Goal: Transaction & Acquisition: Purchase product/service

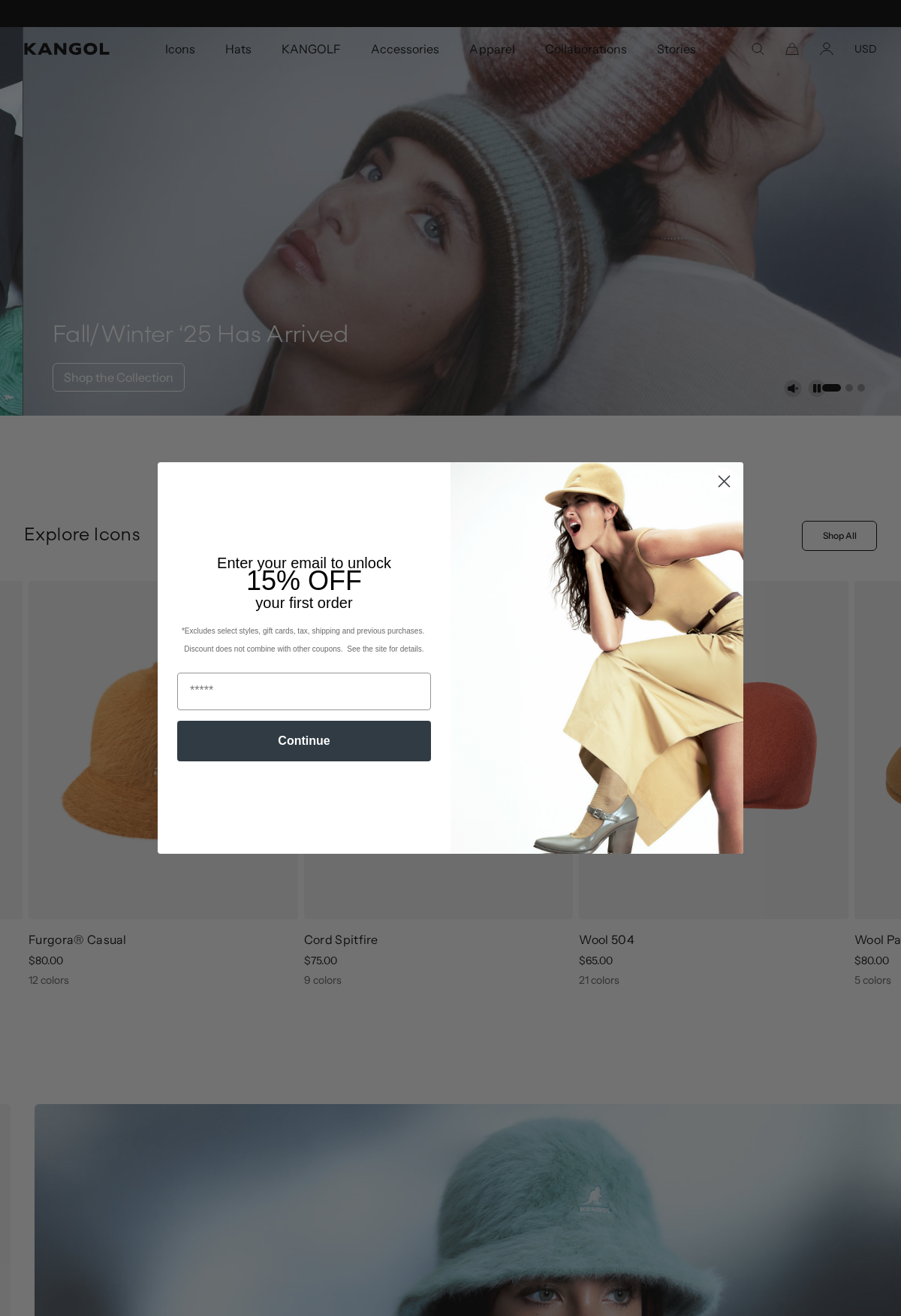
scroll to position [0, 309]
click at [729, 476] on circle "Close dialog" at bounding box center [724, 481] width 24 height 25
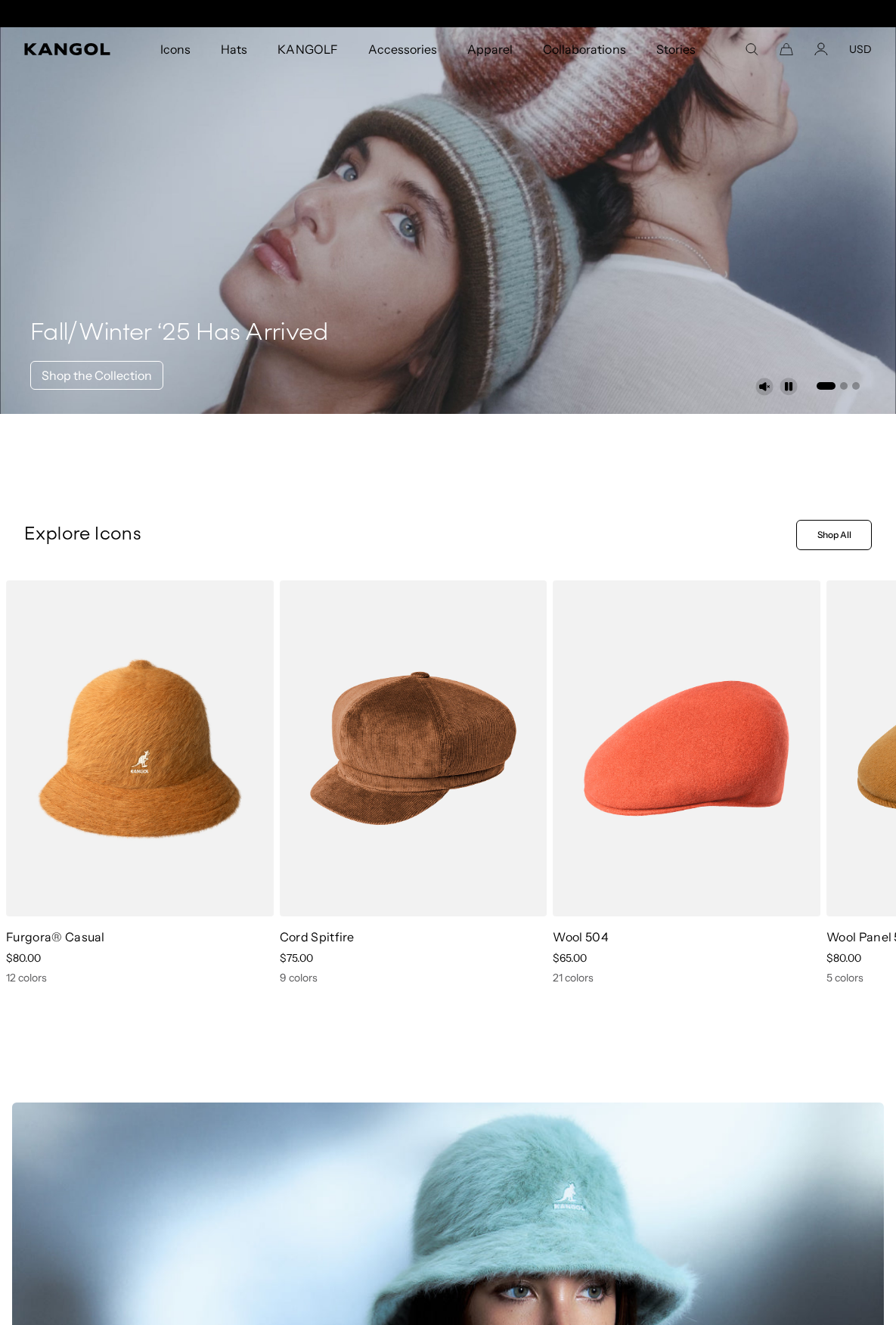
scroll to position [0, 0]
click at [860, 792] on icon at bounding box center [859, 794] width 7 height 6
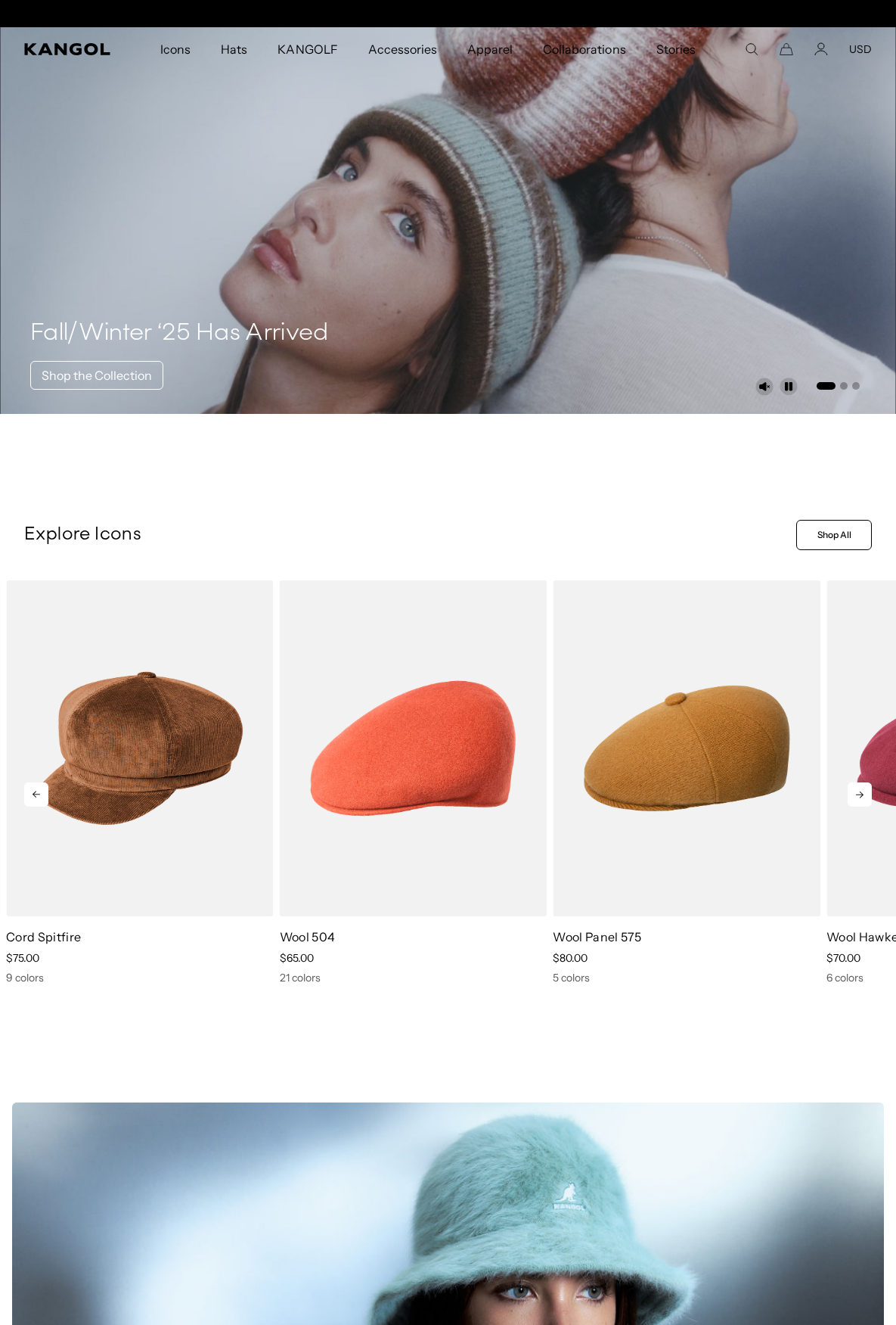
scroll to position [0, 311]
click at [860, 792] on icon at bounding box center [859, 794] width 7 height 6
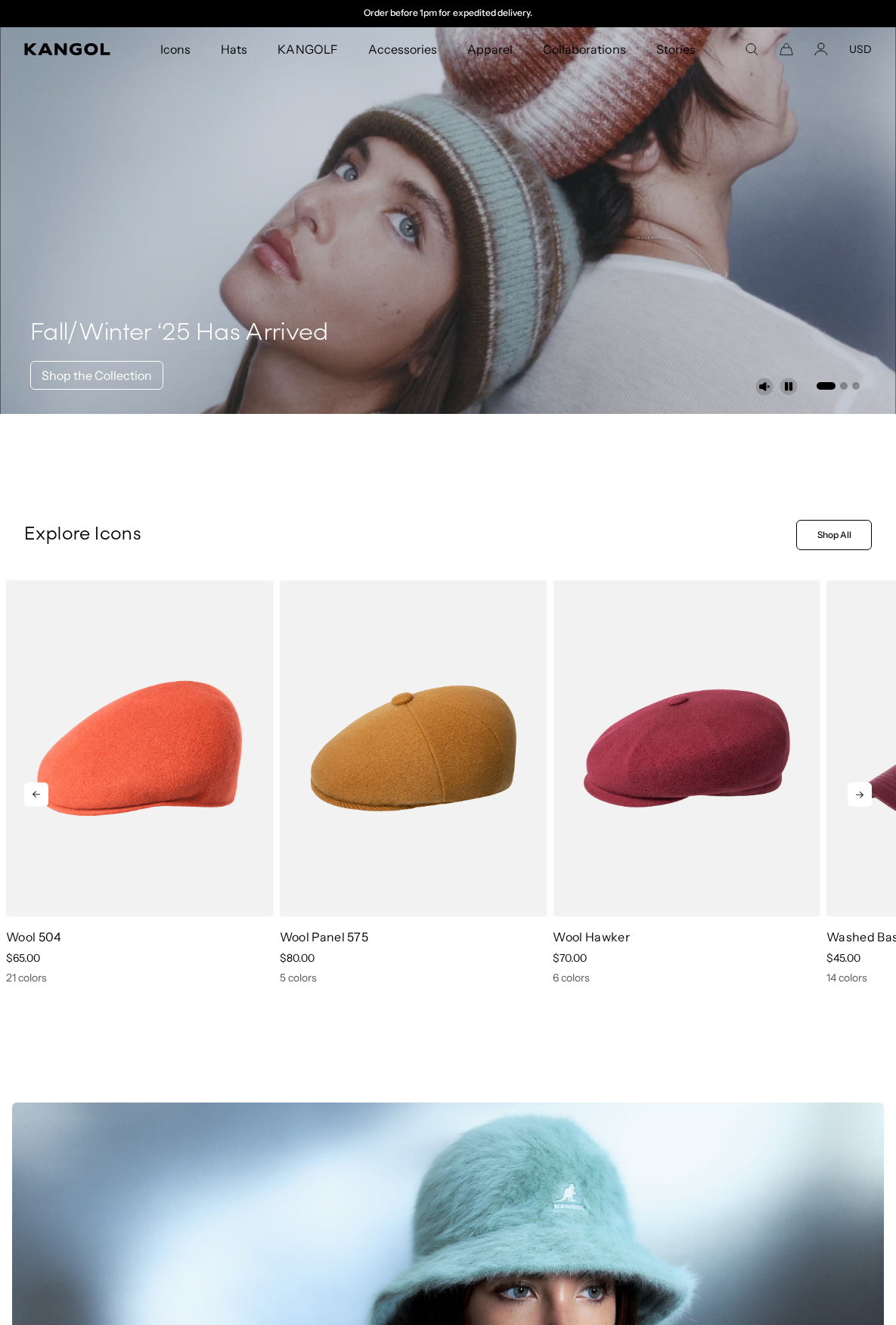
click at [860, 792] on icon at bounding box center [859, 794] width 7 height 6
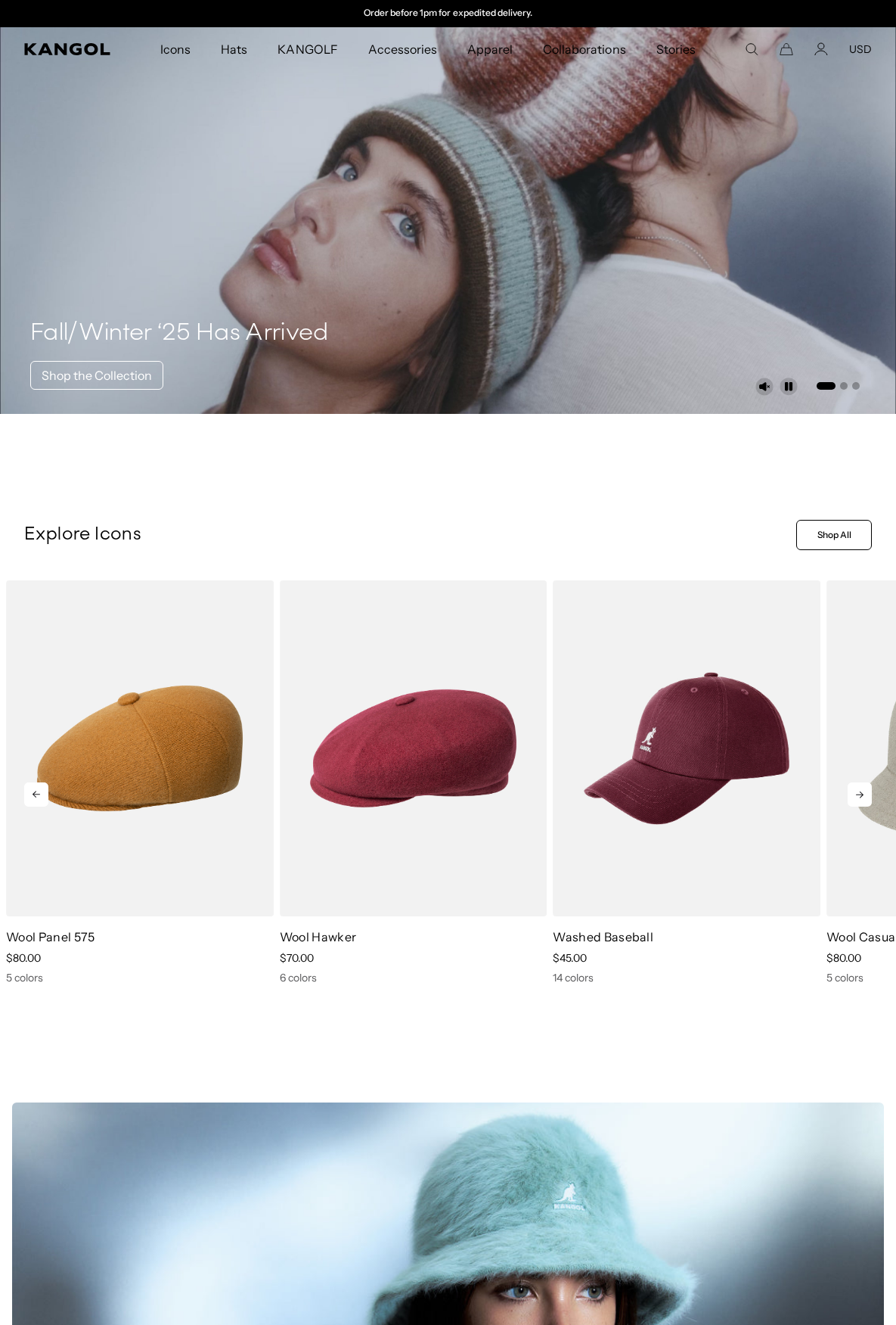
click at [860, 792] on icon at bounding box center [859, 794] width 7 height 6
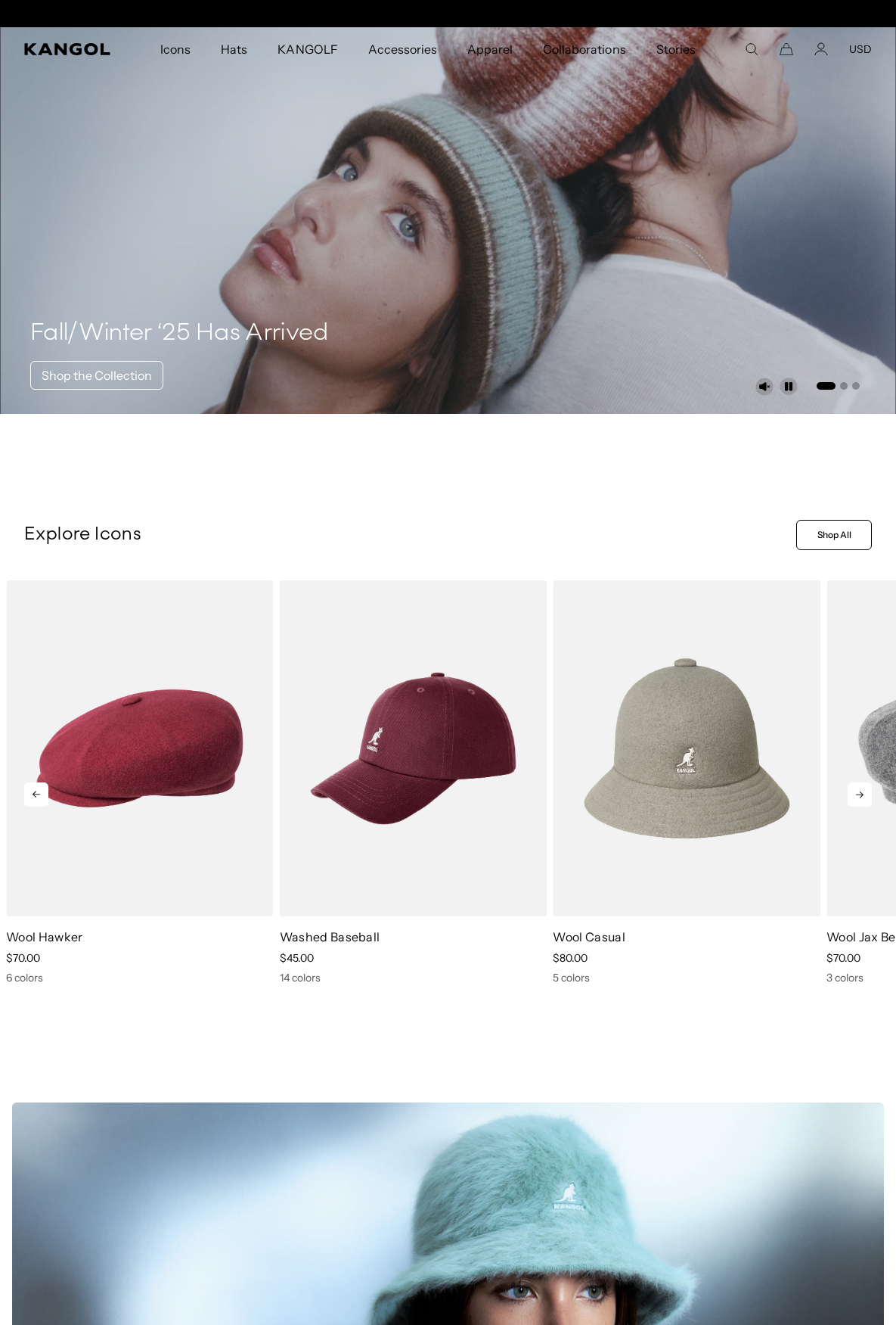
click at [860, 792] on icon at bounding box center [859, 794] width 7 height 6
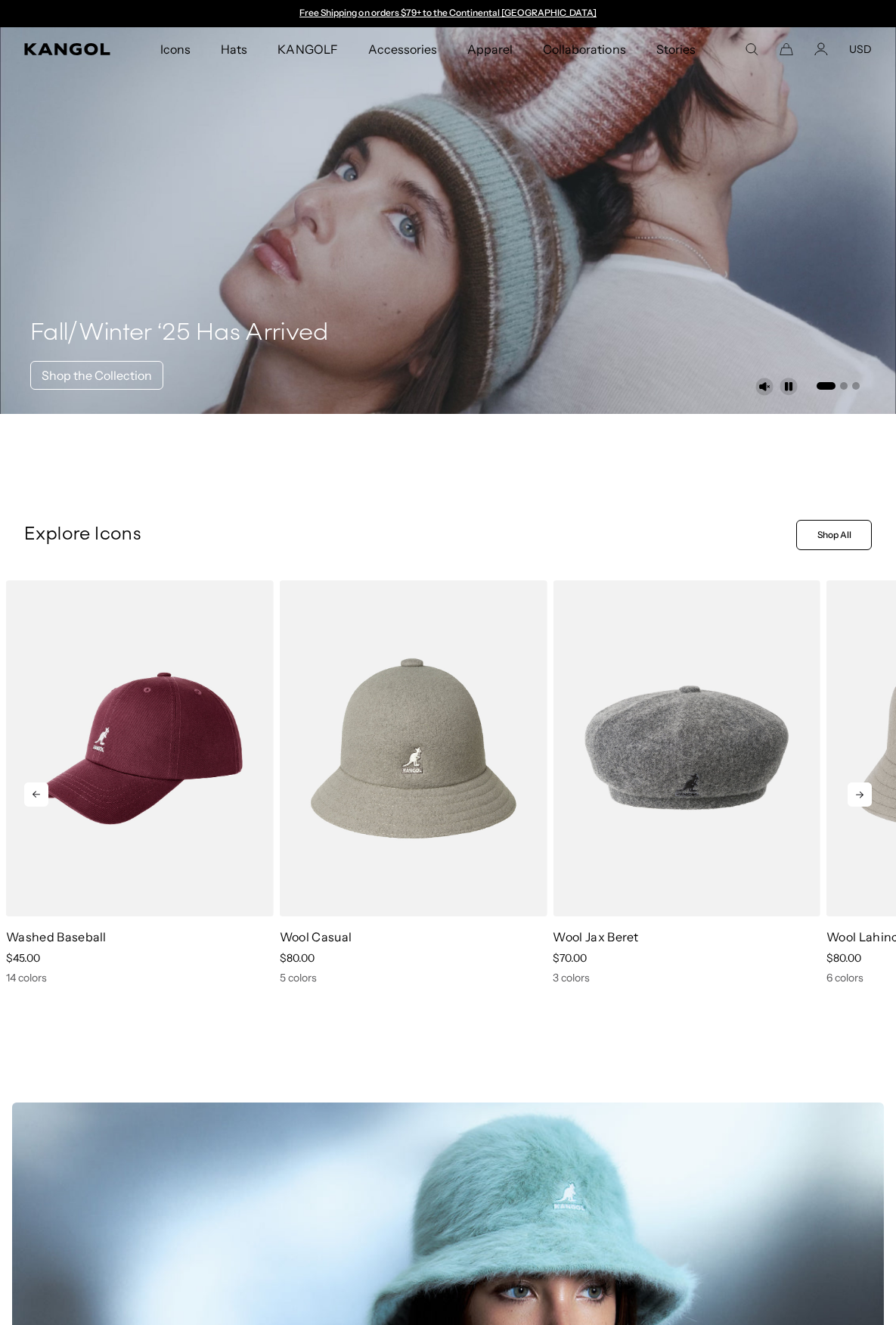
click at [860, 792] on icon at bounding box center [859, 794] width 7 height 6
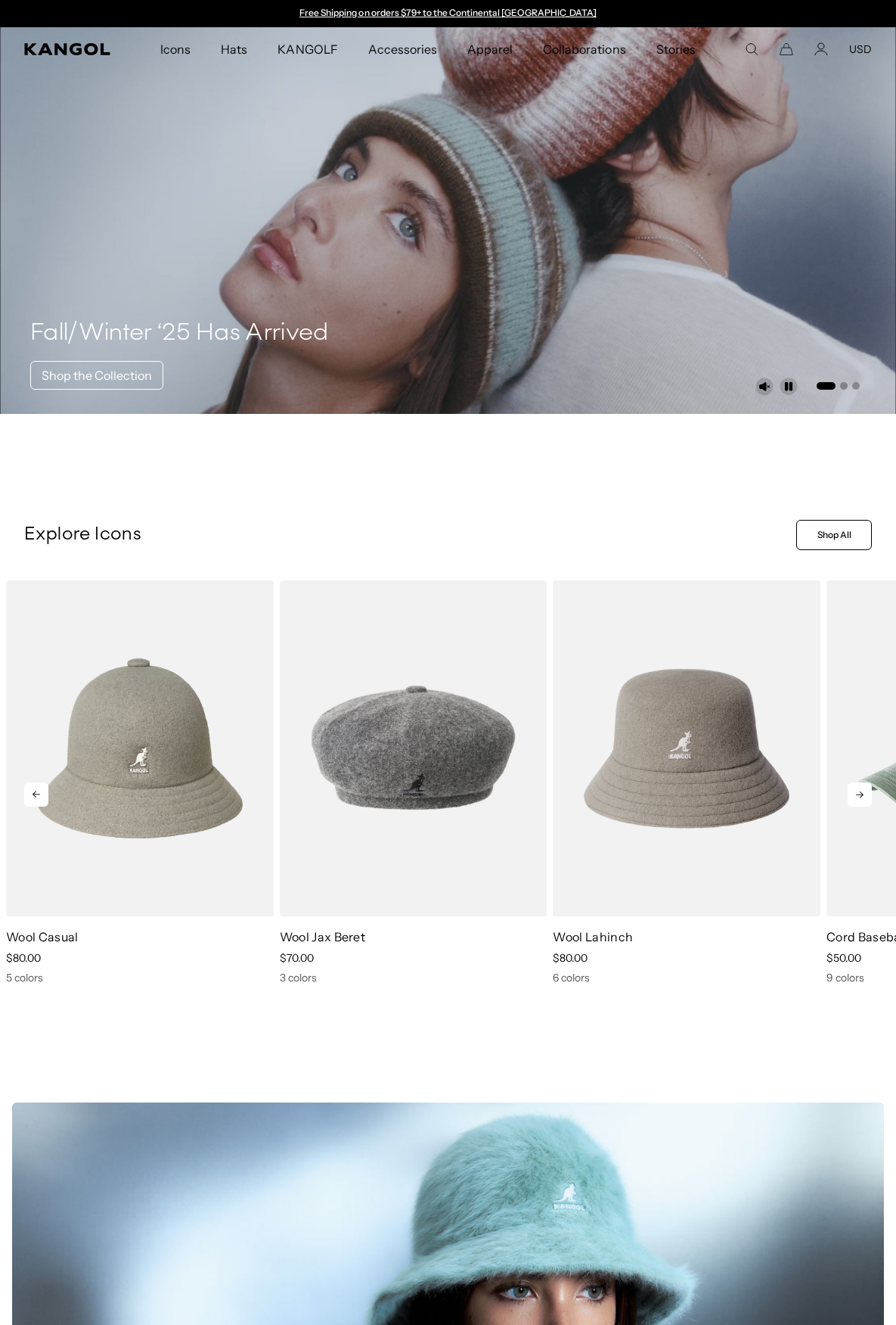
click at [860, 792] on icon at bounding box center [859, 794] width 7 height 6
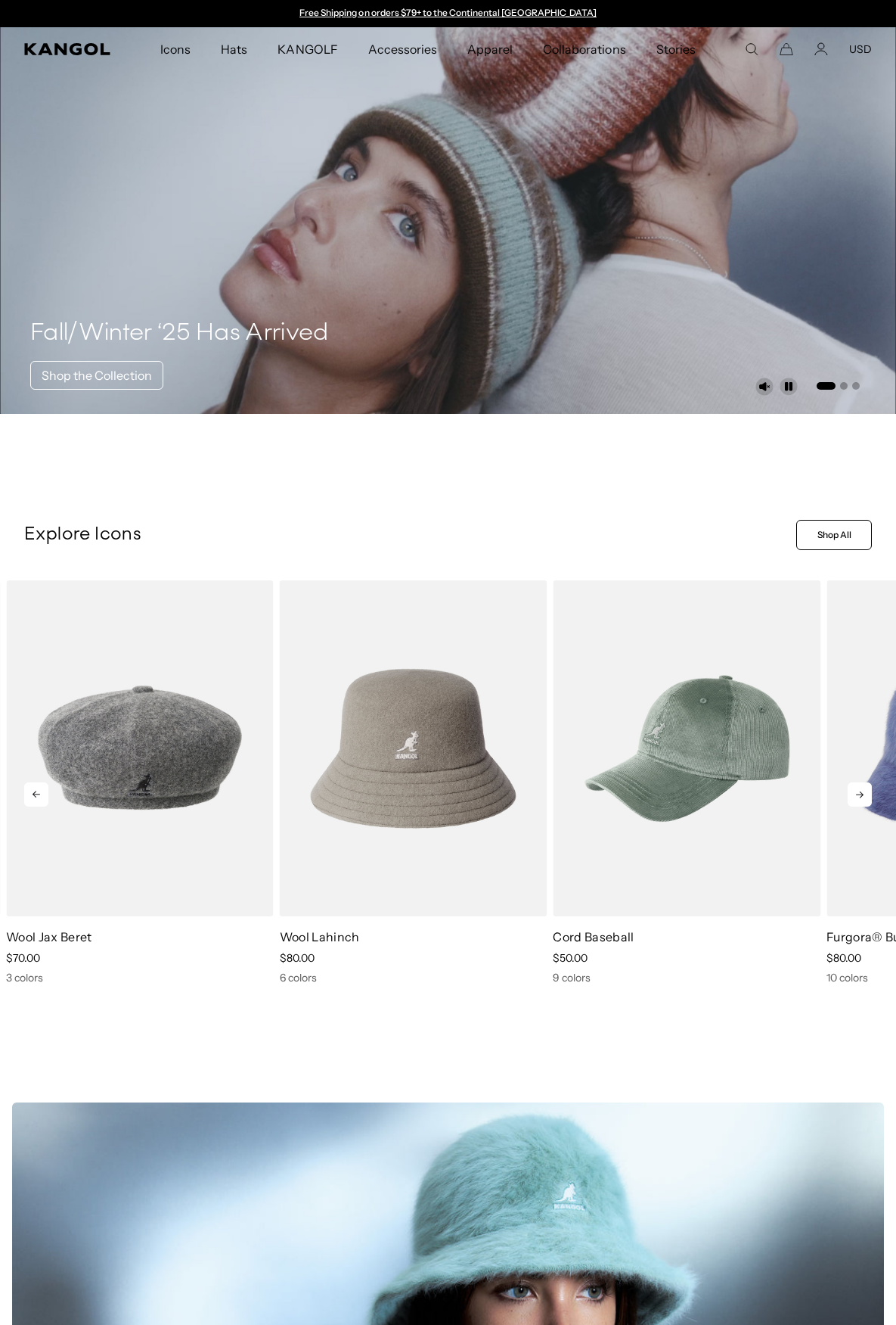
click at [860, 792] on icon at bounding box center [859, 794] width 7 height 6
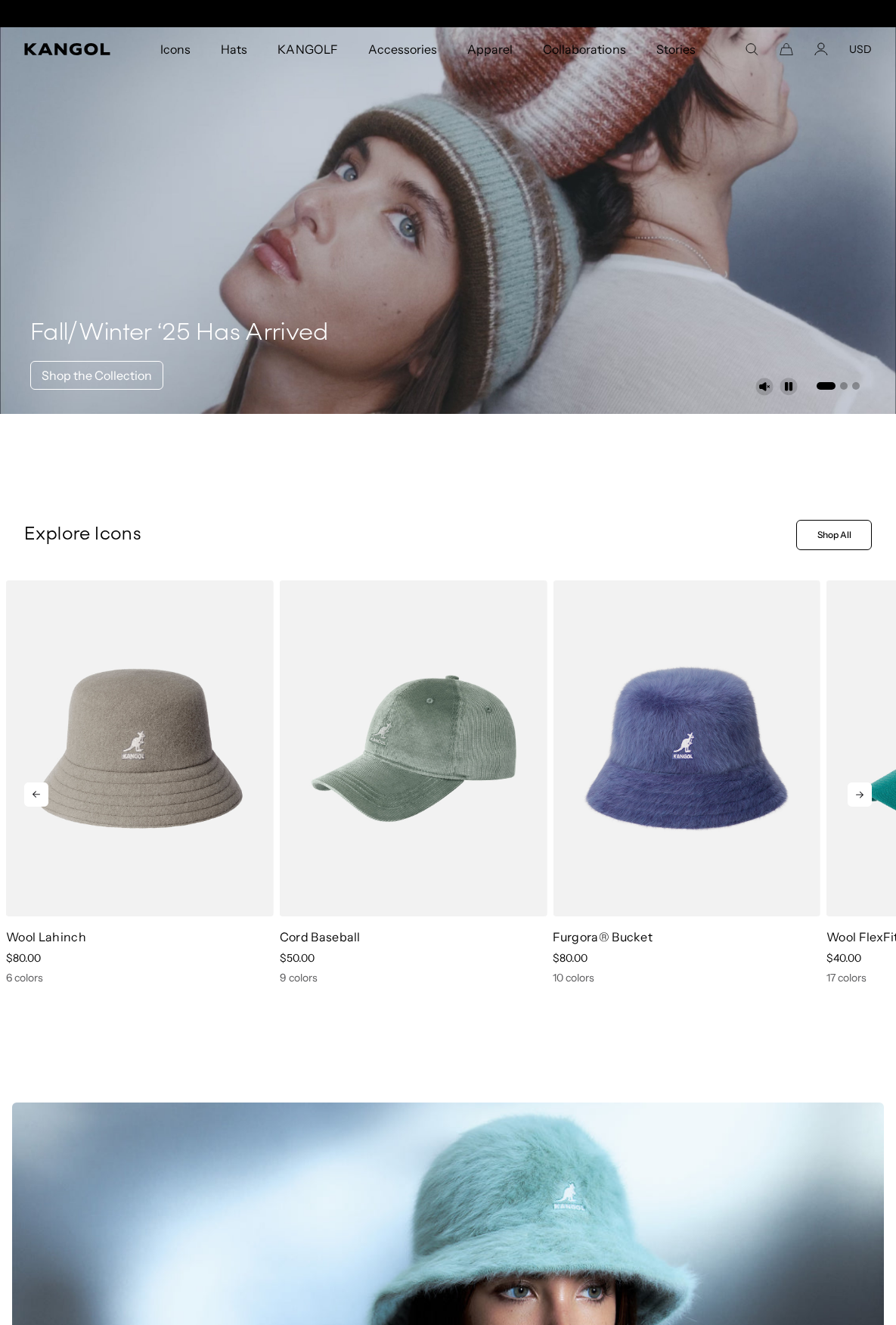
click at [860, 792] on icon at bounding box center [859, 794] width 7 height 6
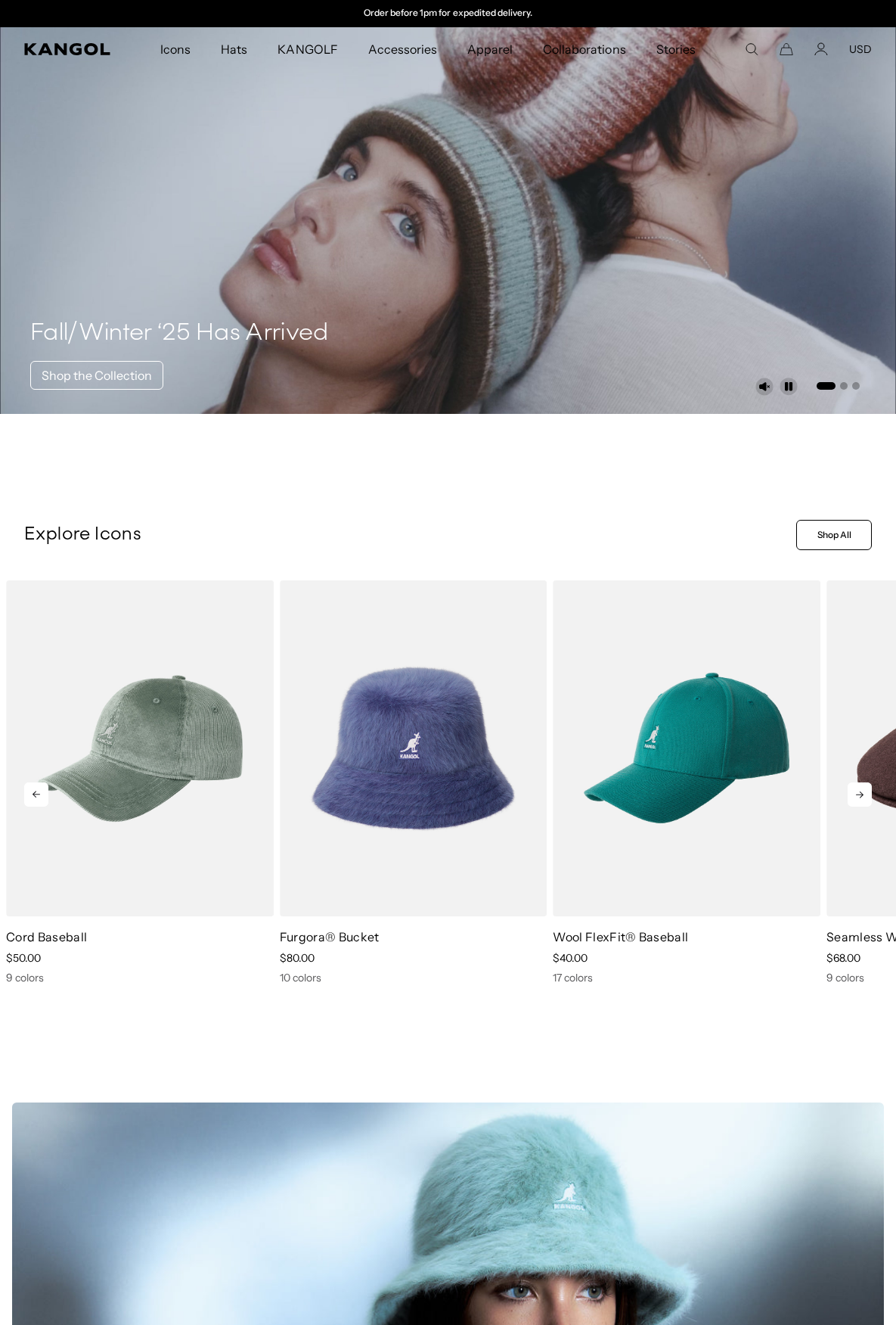
click at [860, 792] on icon at bounding box center [859, 794] width 7 height 6
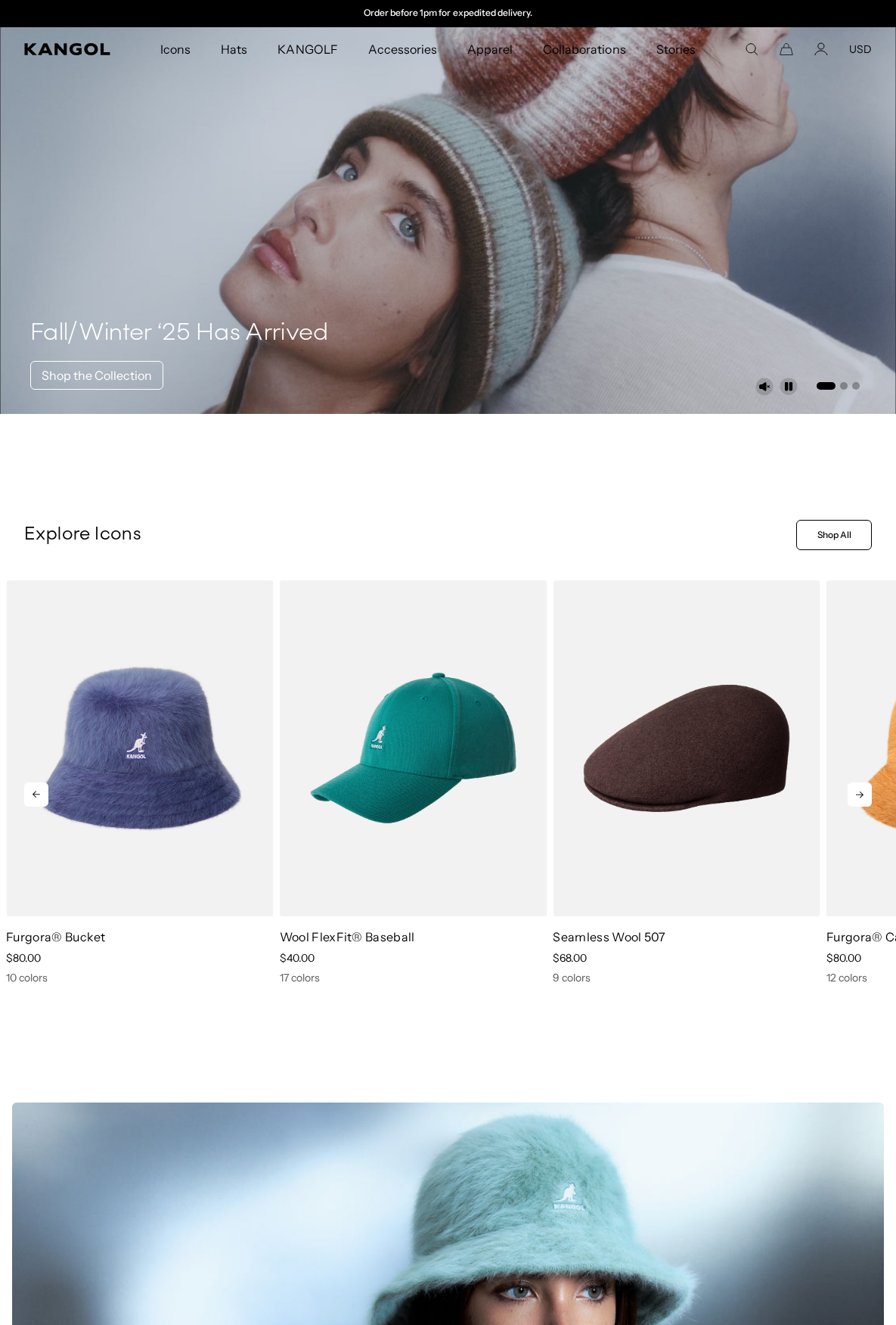
click at [860, 792] on icon at bounding box center [859, 794] width 7 height 6
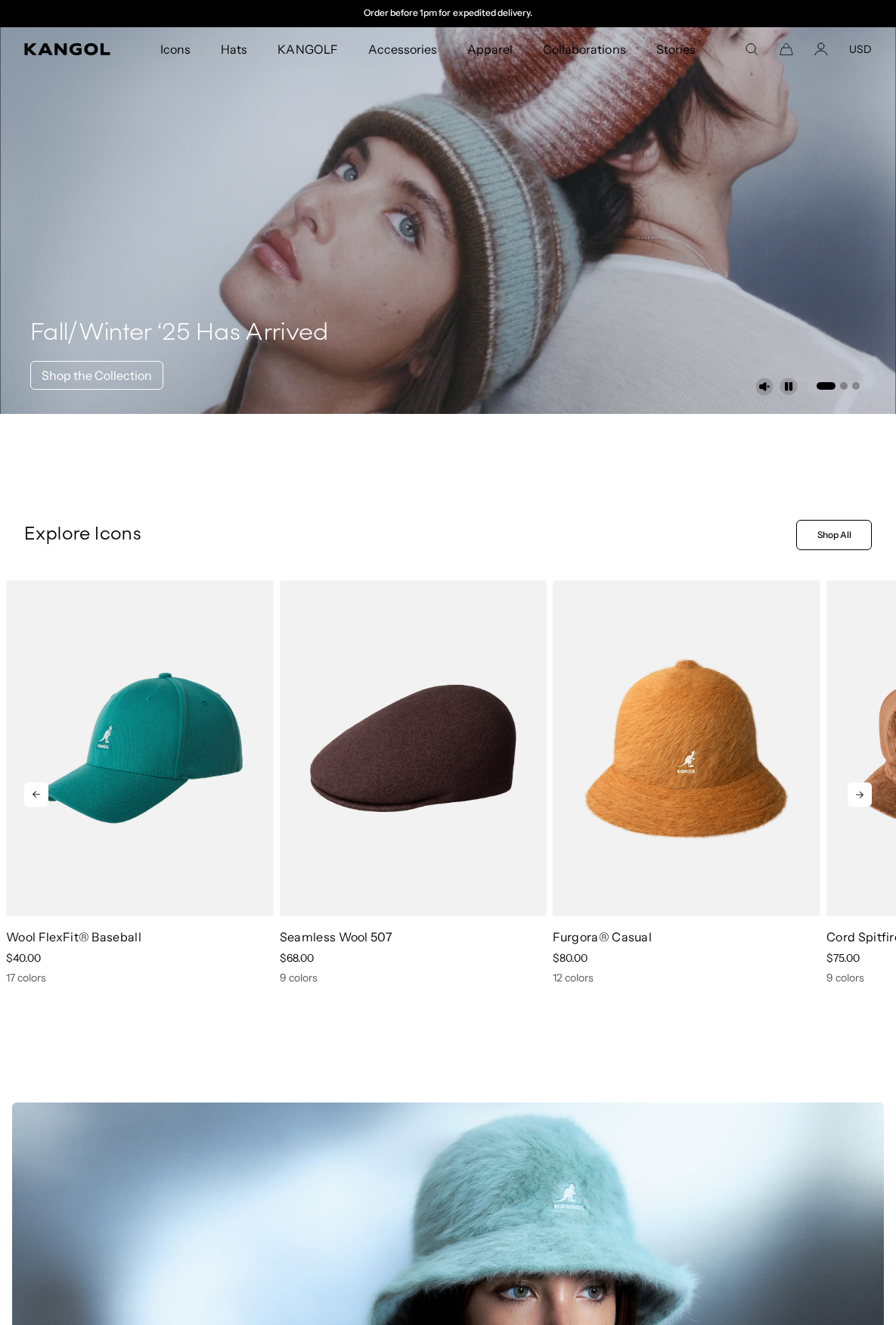
click at [860, 792] on icon at bounding box center [859, 794] width 7 height 6
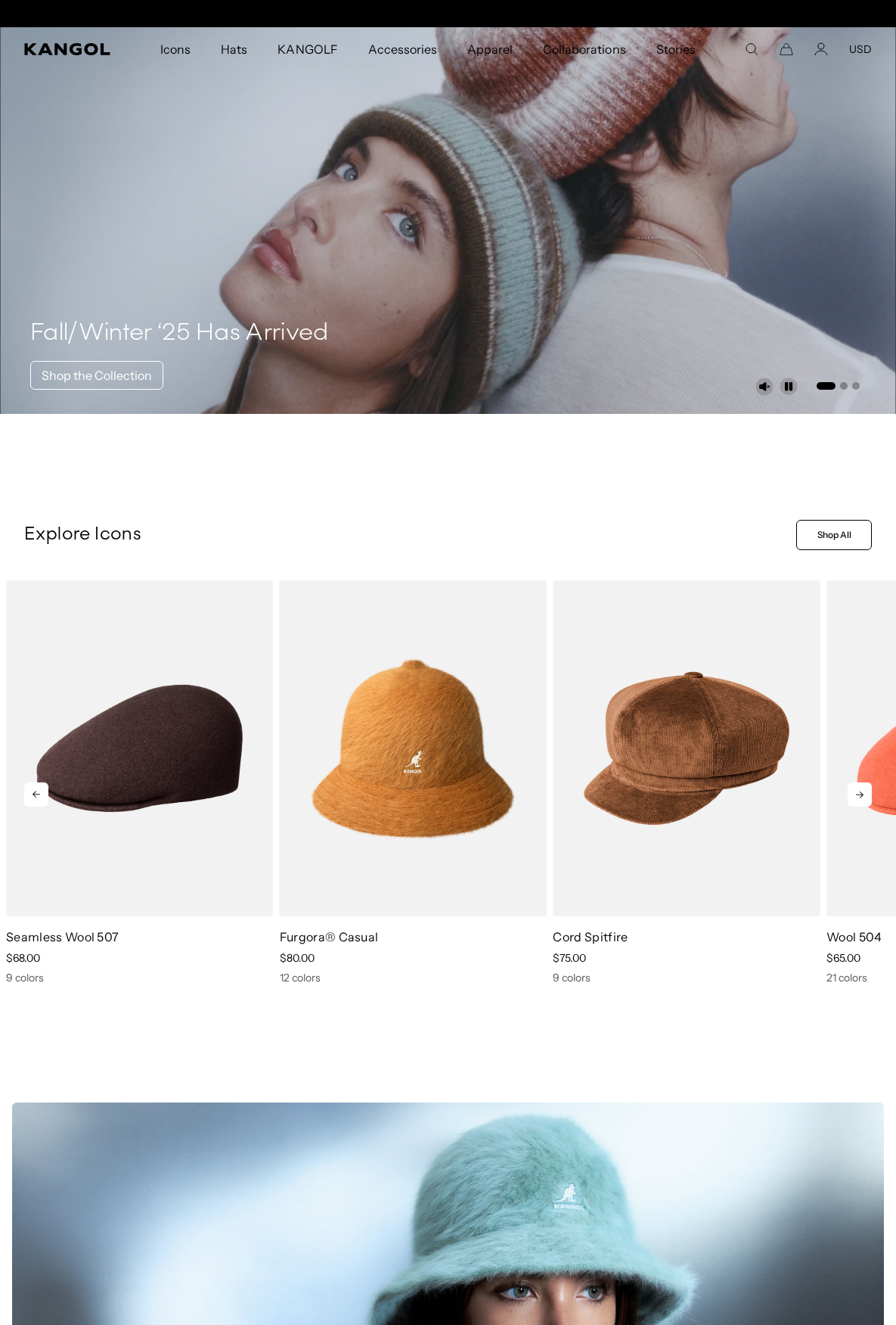
scroll to position [0, 0]
click at [860, 792] on icon at bounding box center [859, 794] width 7 height 6
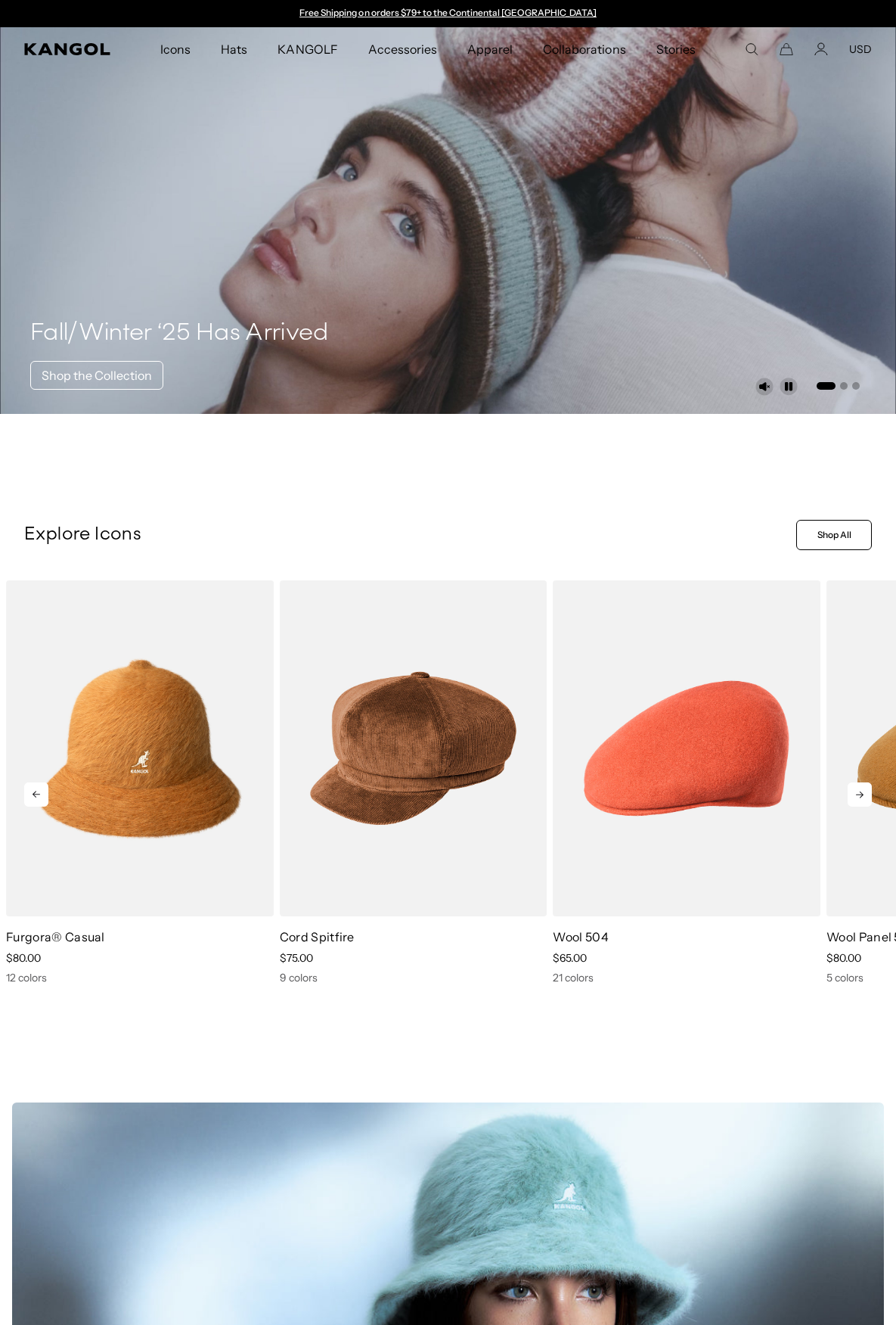
click at [860, 792] on icon at bounding box center [859, 794] width 7 height 6
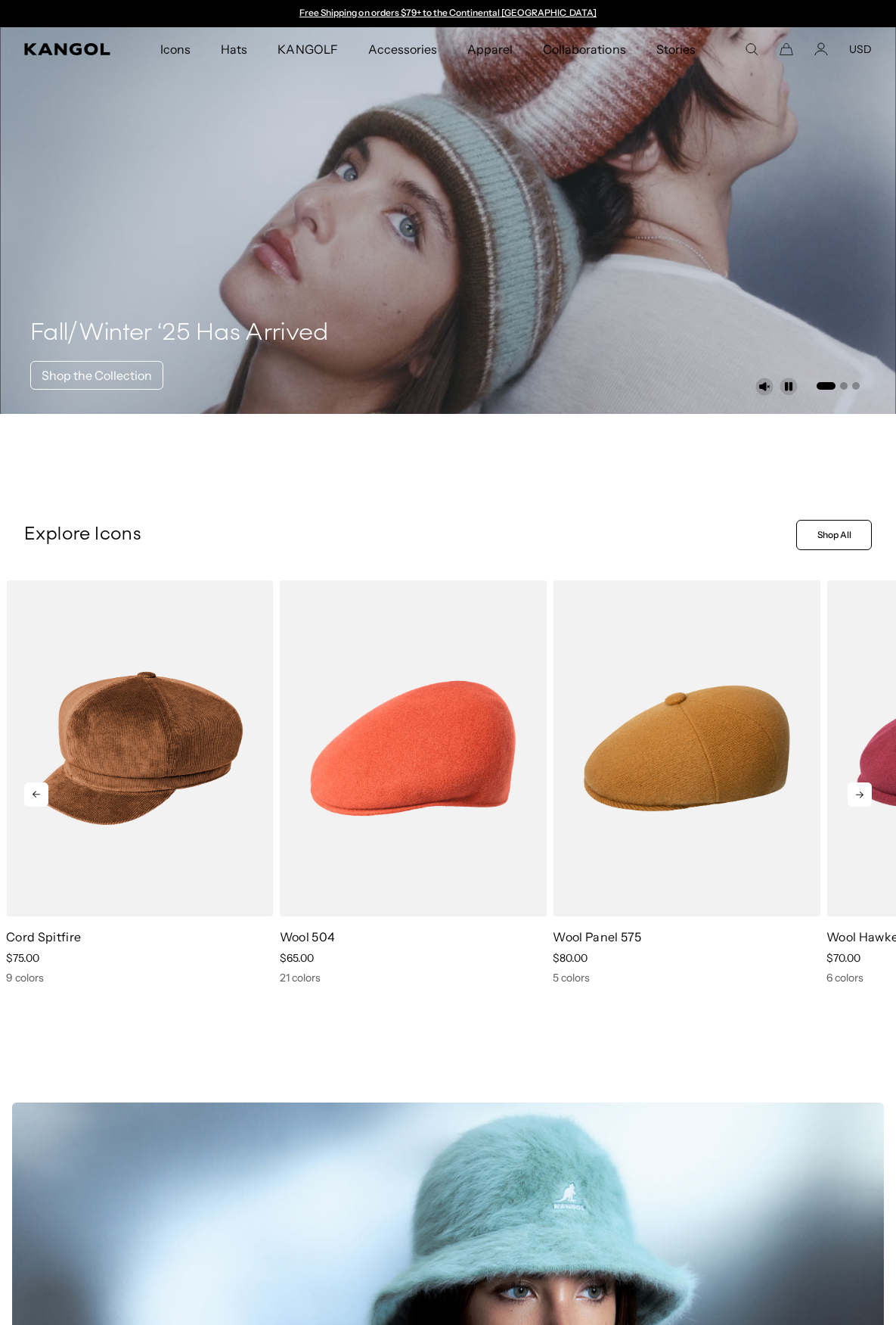
click at [860, 792] on icon at bounding box center [859, 794] width 7 height 6
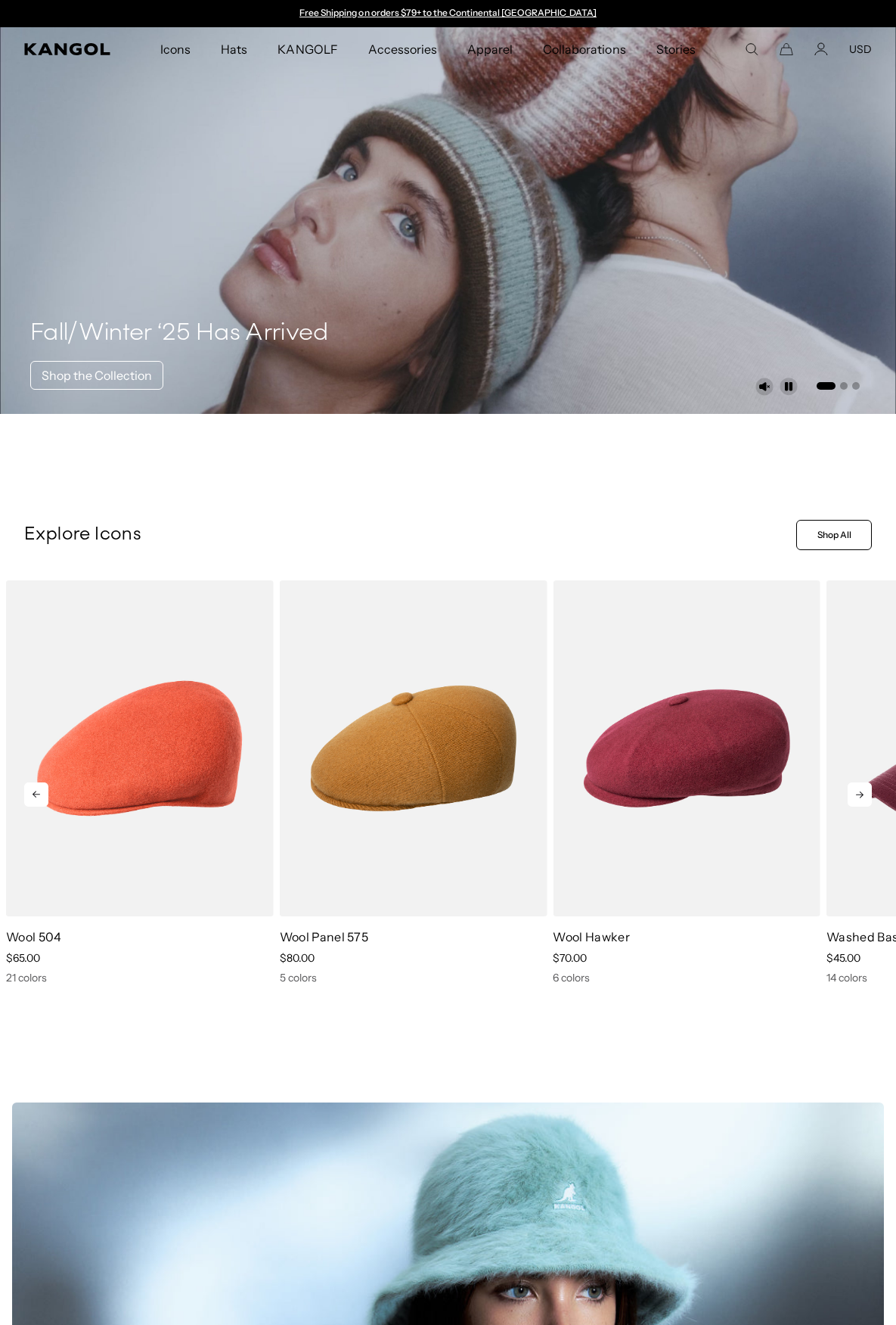
click at [860, 792] on icon at bounding box center [859, 794] width 7 height 6
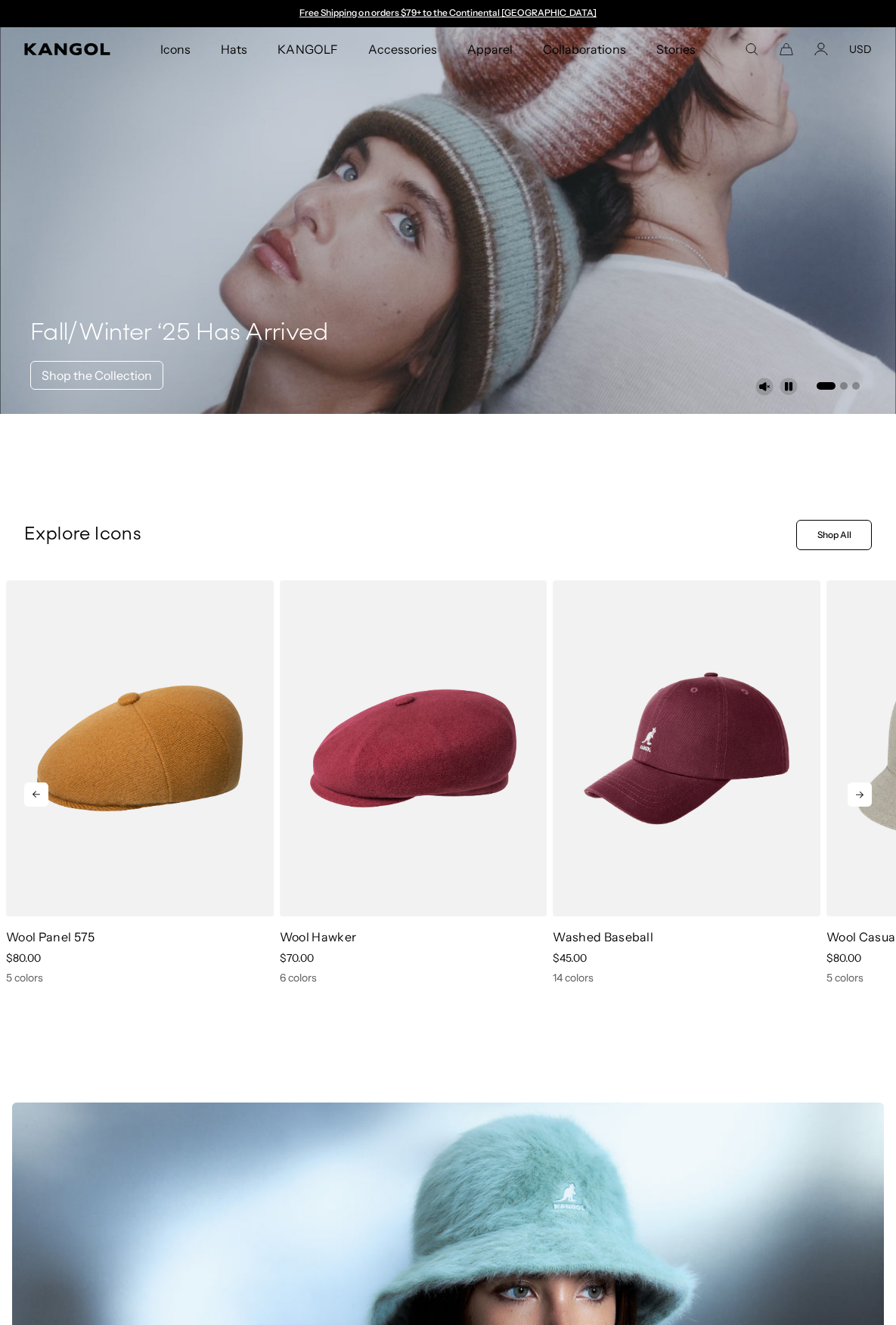
click at [860, 792] on icon at bounding box center [859, 794] width 7 height 6
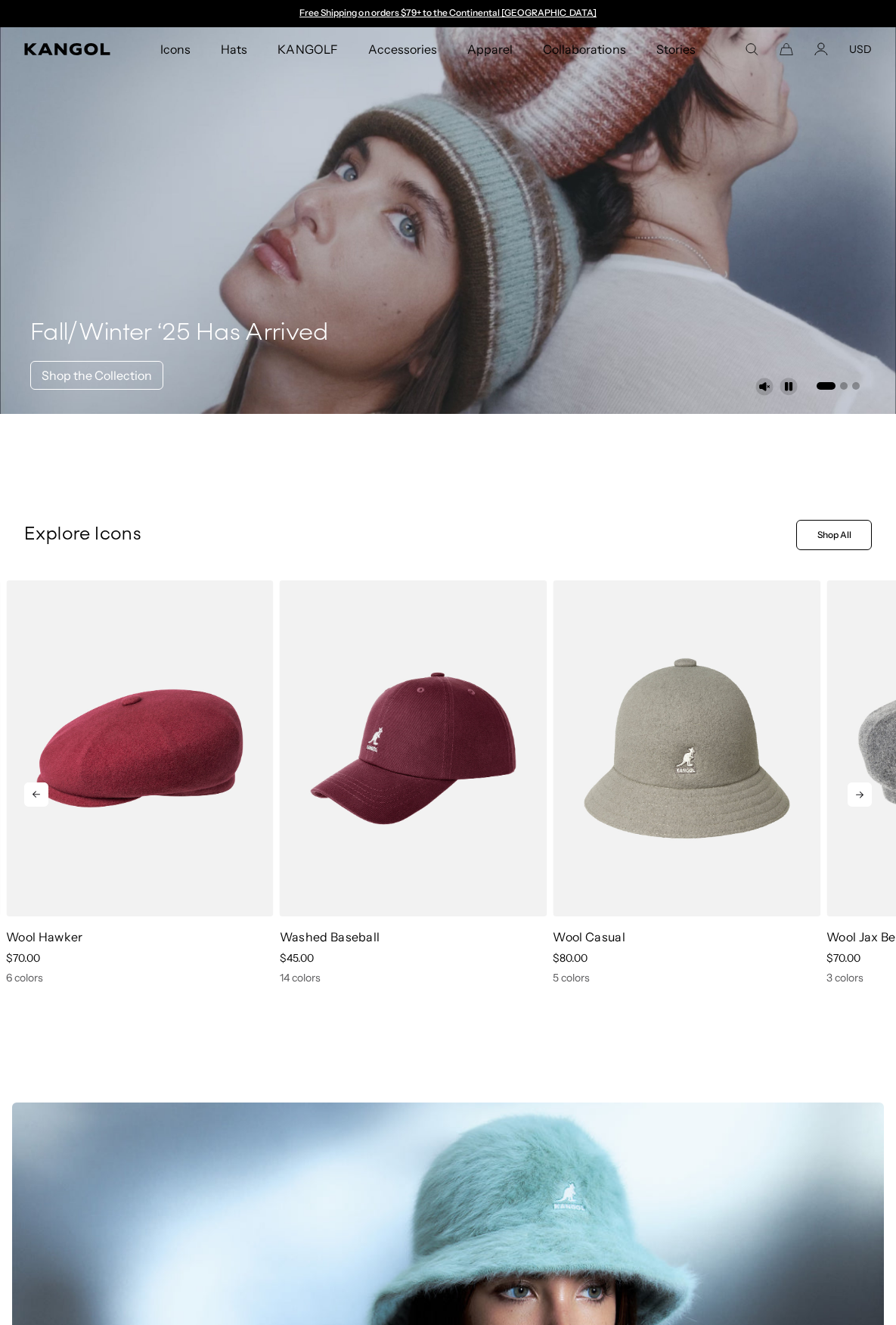
click at [860, 792] on icon at bounding box center [859, 794] width 7 height 6
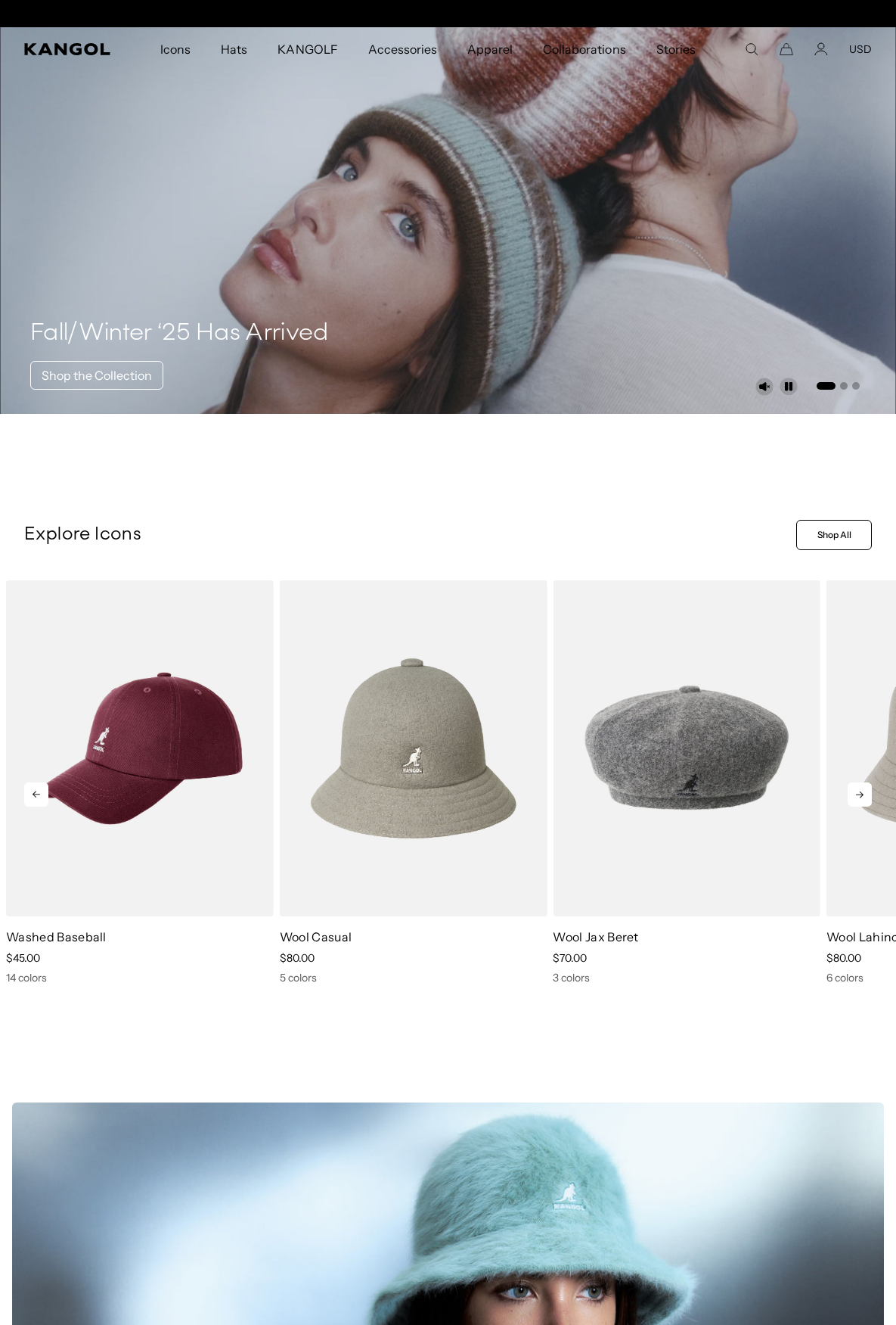
scroll to position [0, 311]
click at [860, 792] on icon at bounding box center [859, 794] width 7 height 6
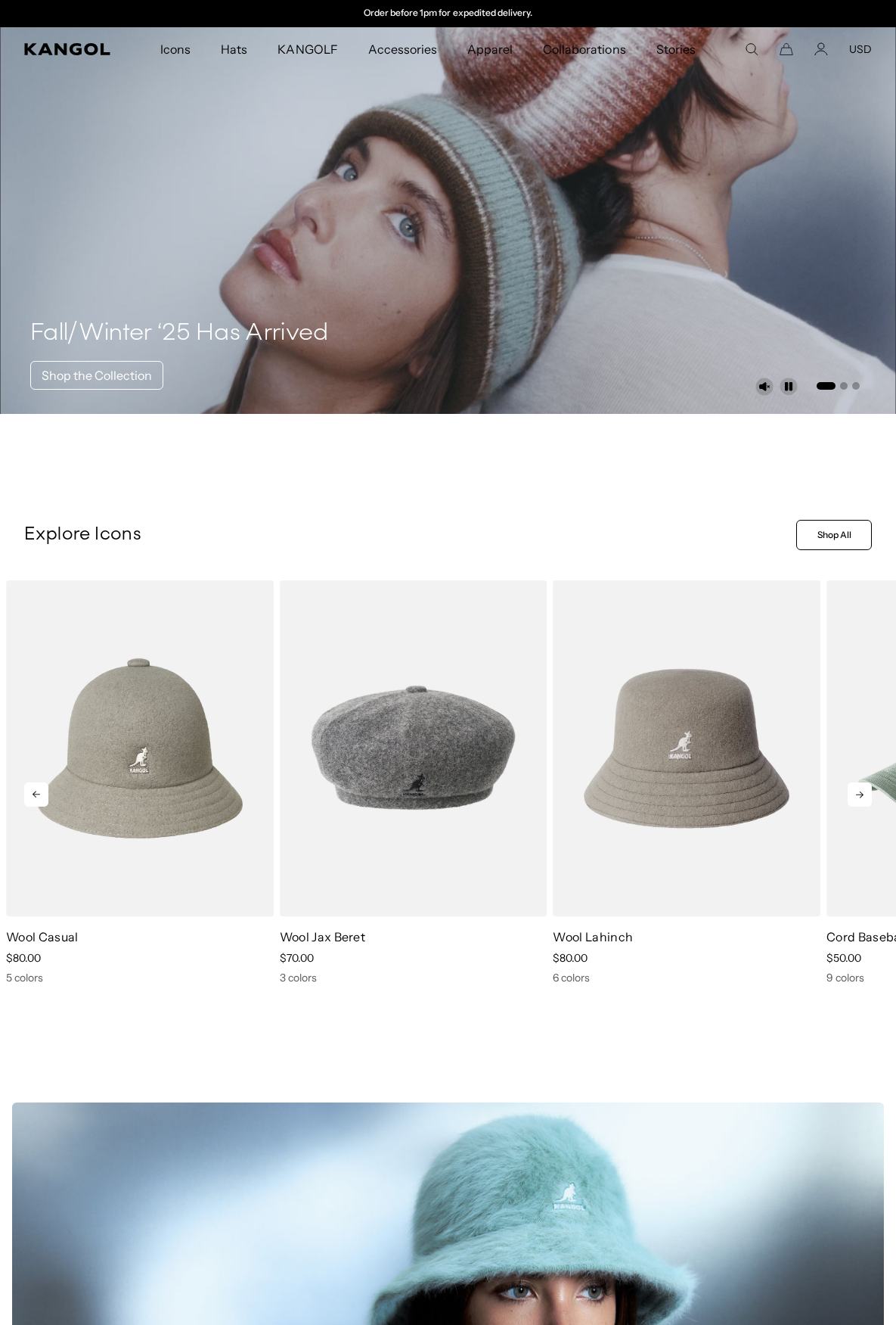
click at [860, 792] on icon at bounding box center [859, 794] width 7 height 6
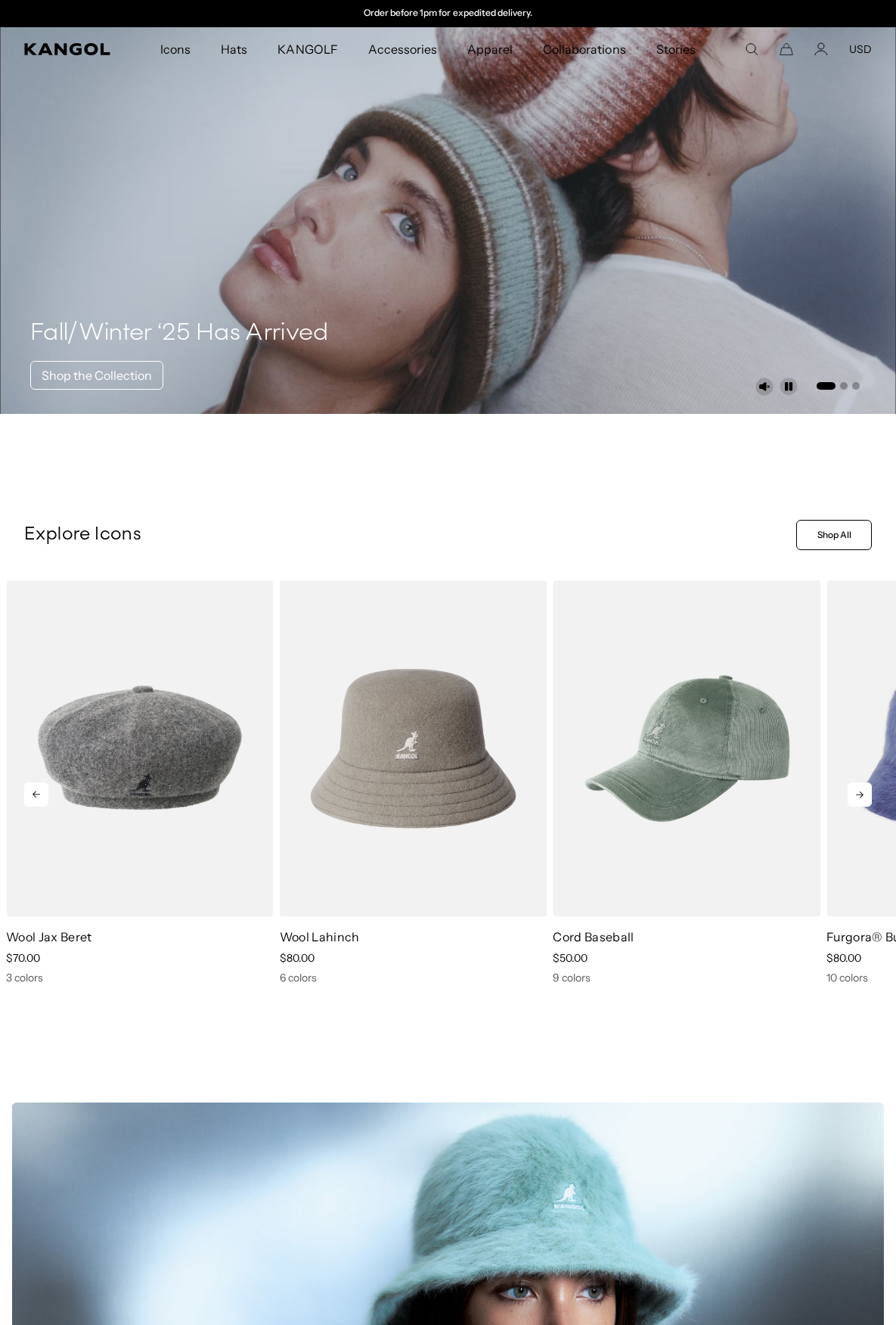
click at [860, 792] on icon at bounding box center [859, 794] width 7 height 6
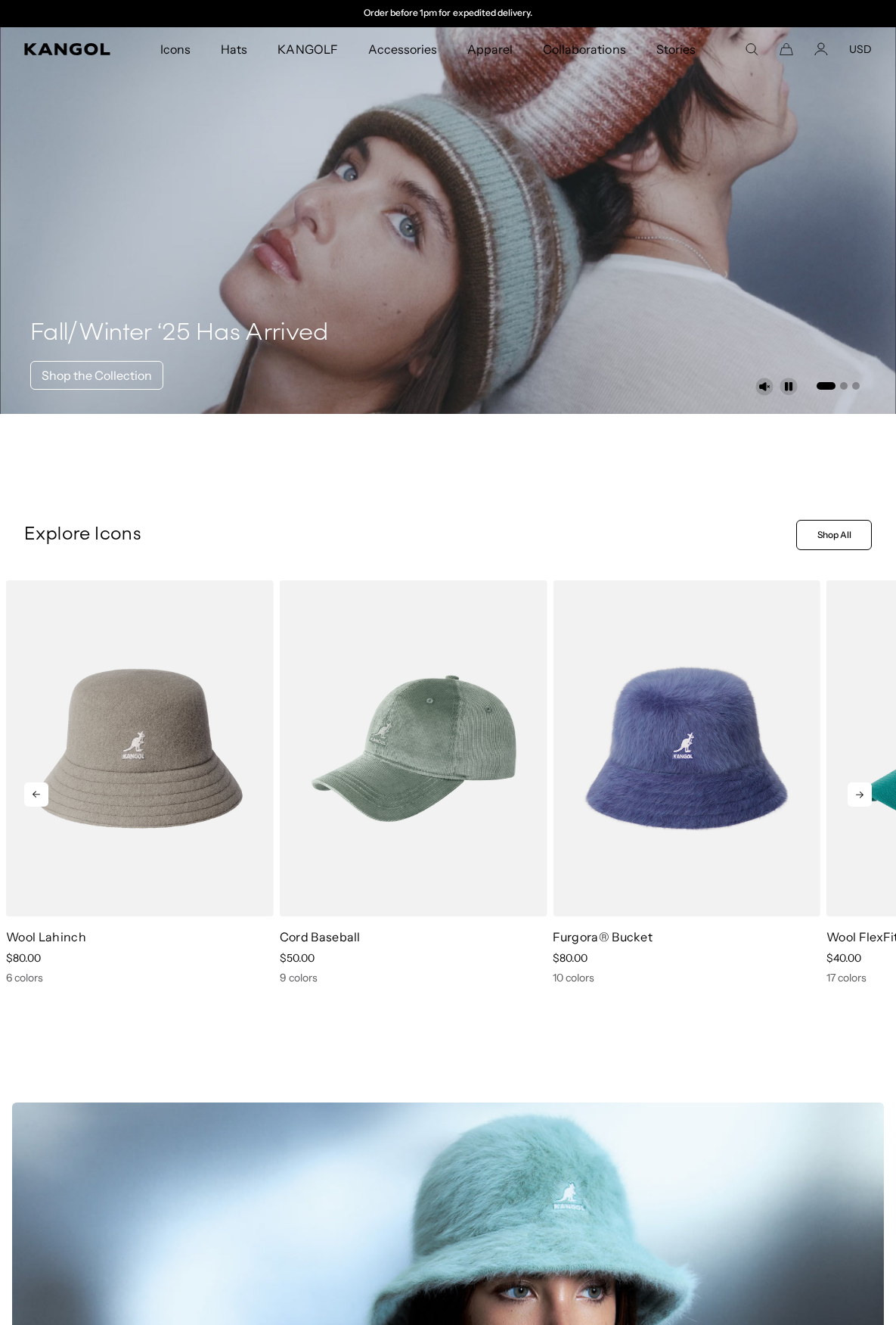
click at [860, 792] on icon at bounding box center [859, 794] width 7 height 6
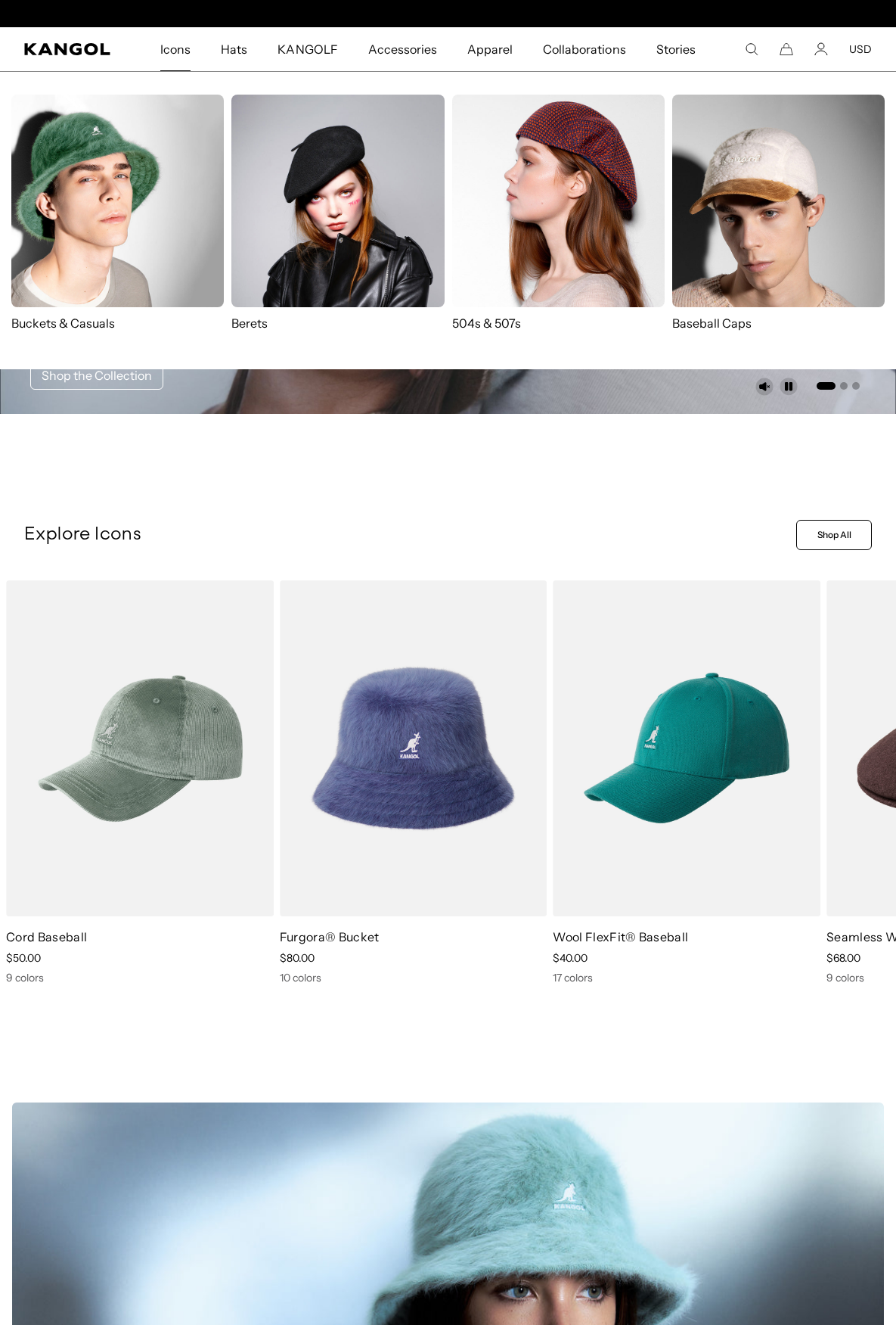
scroll to position [0, 0]
click at [577, 210] on img at bounding box center [558, 200] width 213 height 213
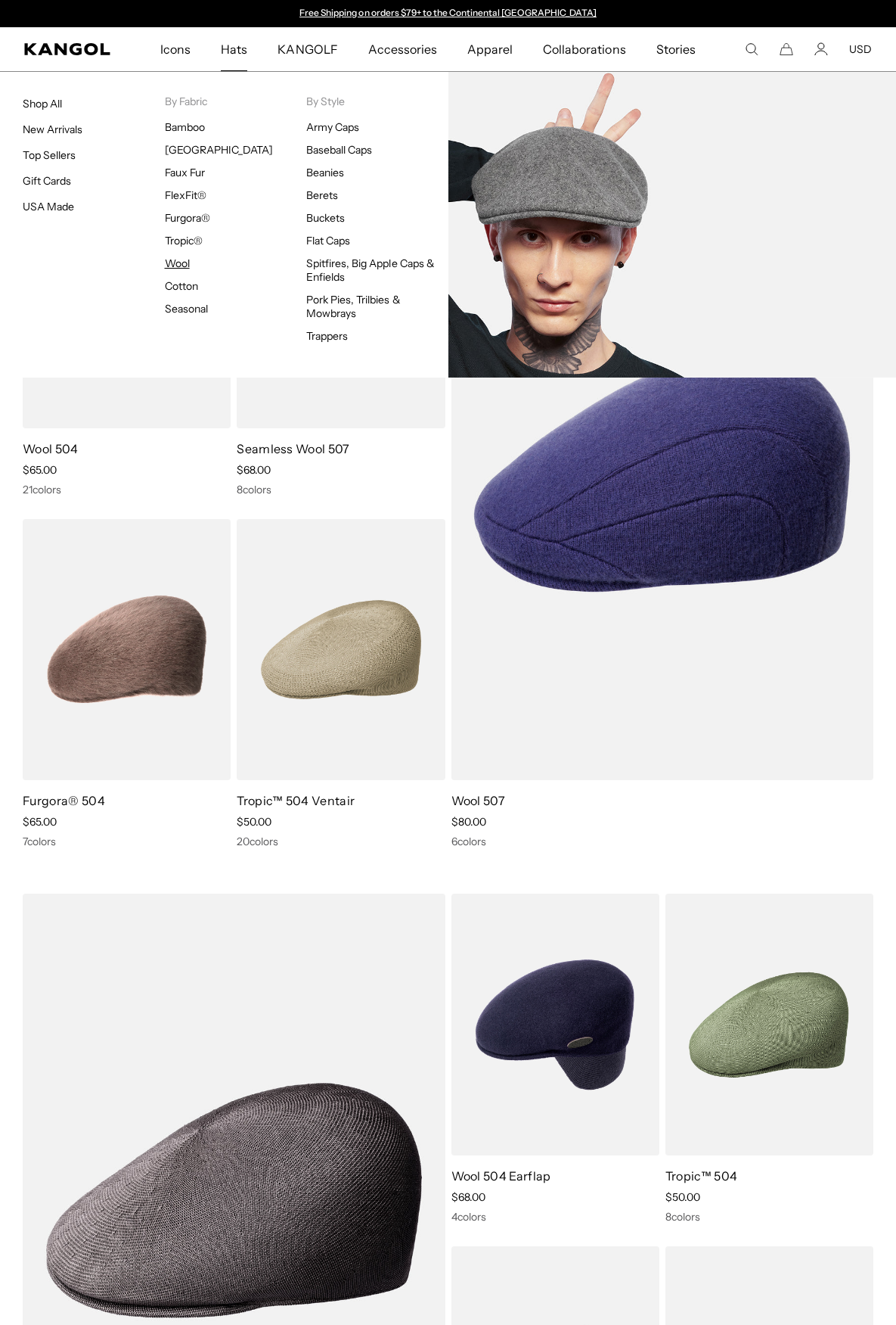
click at [185, 265] on link "Wool" at bounding box center [176, 263] width 25 height 14
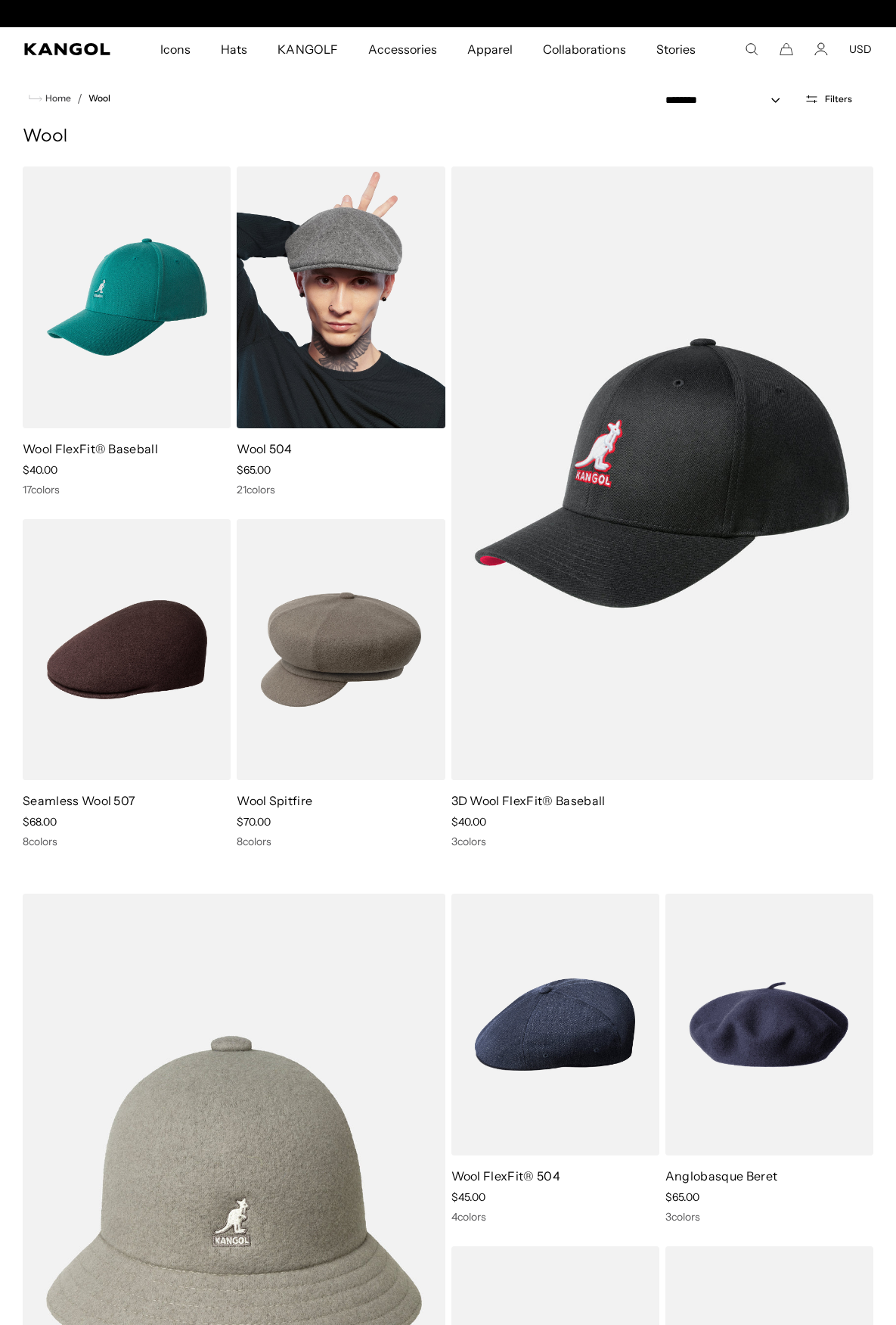
scroll to position [0, 311]
click at [385, 318] on img at bounding box center [341, 297] width 208 height 261
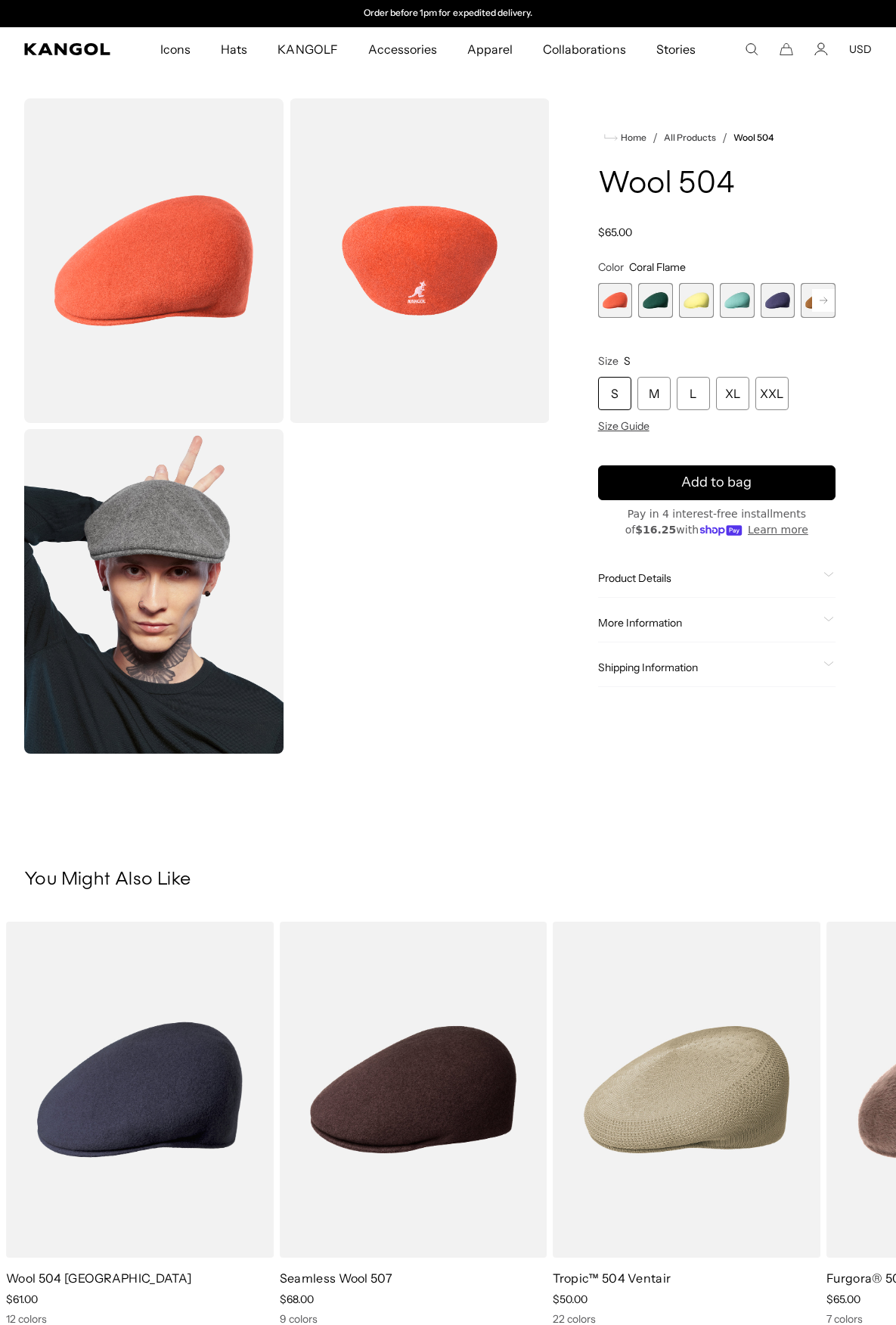
click at [819, 299] on rect at bounding box center [823, 300] width 23 height 23
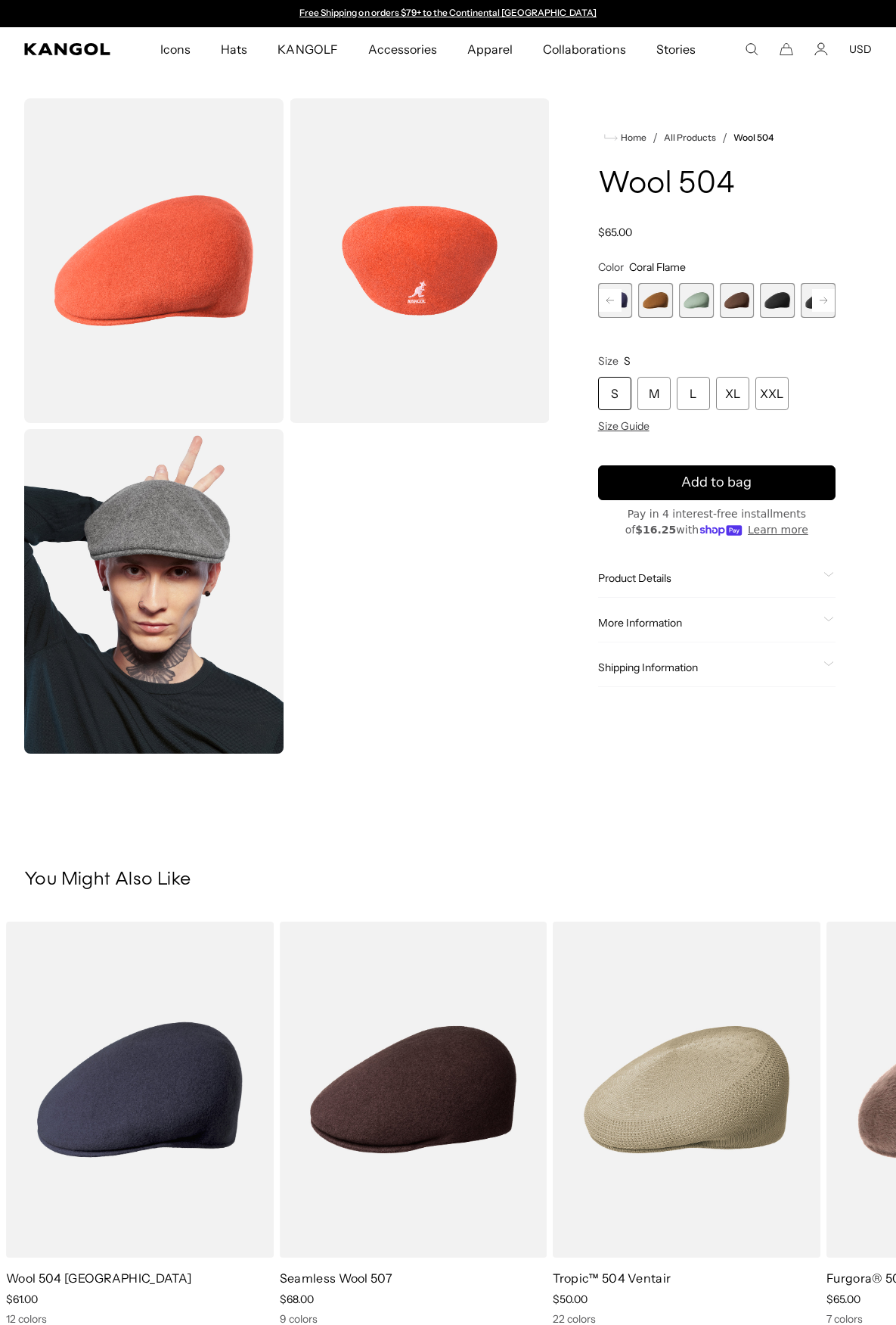
click at [819, 299] on rect at bounding box center [823, 300] width 23 height 23
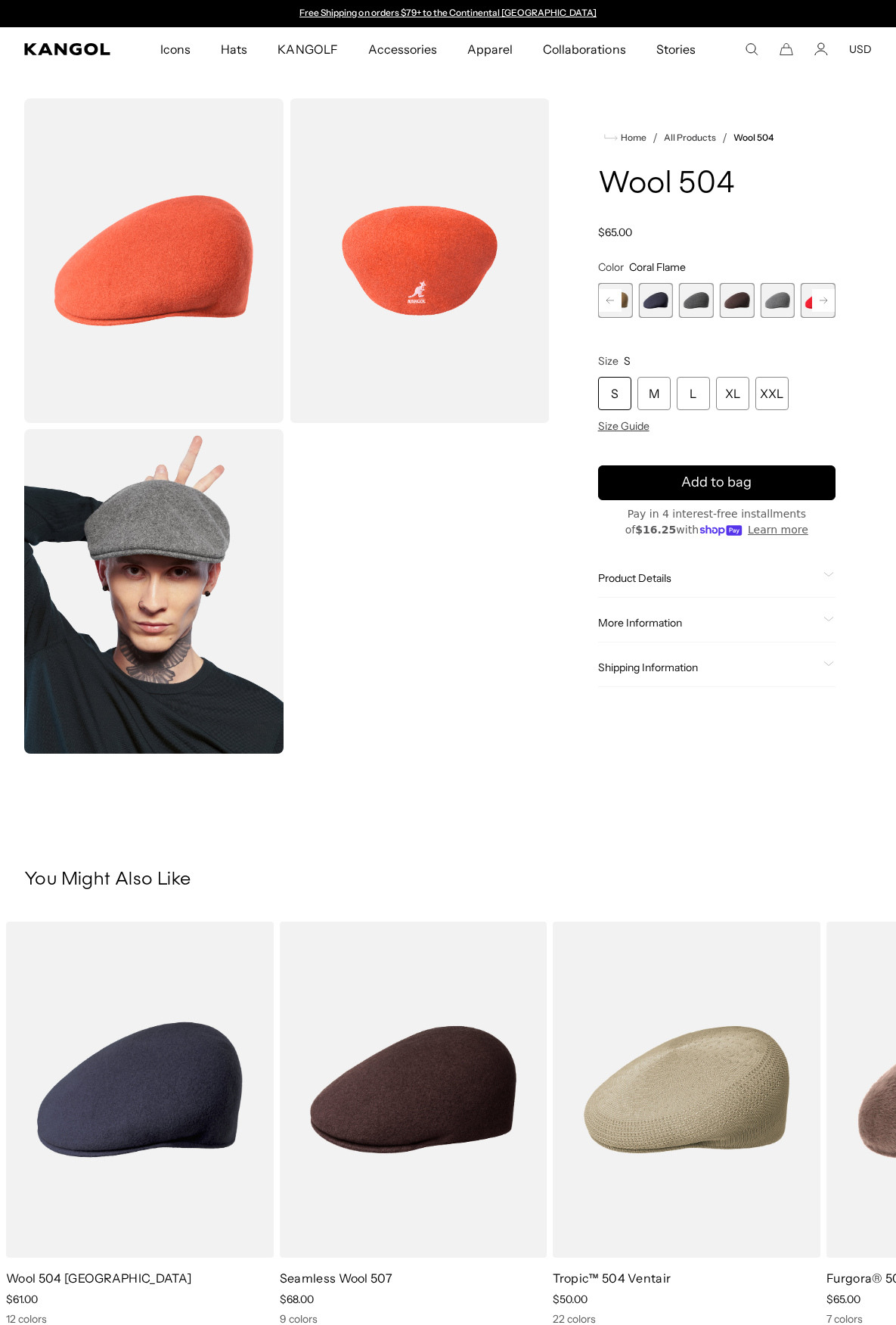
click at [819, 299] on rect at bounding box center [823, 300] width 23 height 23
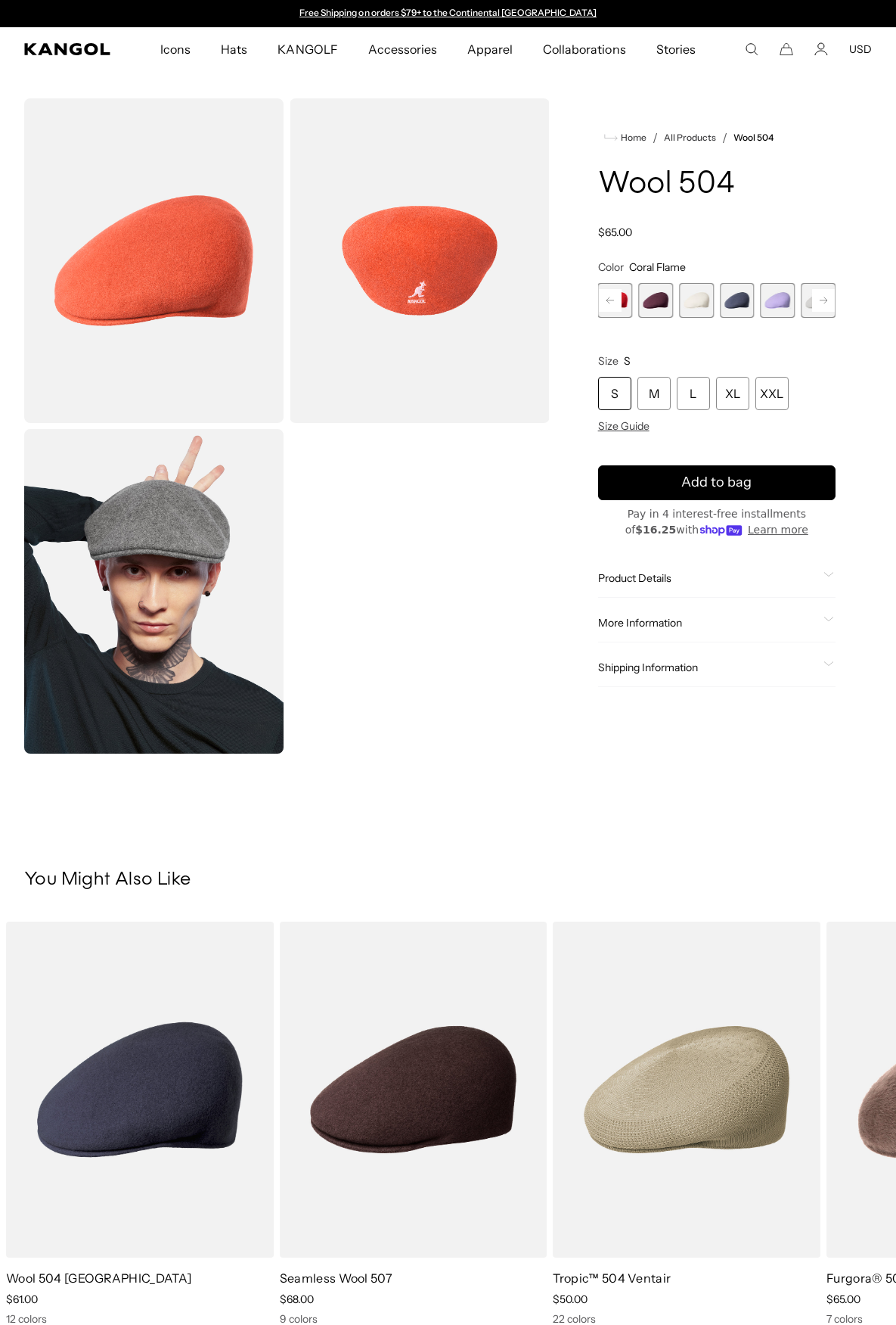
click at [819, 299] on rect at bounding box center [823, 300] width 23 height 23
click at [819, 299] on span "21 of 21" at bounding box center [818, 301] width 35 height 35
click at [820, 299] on span "21 of 21" at bounding box center [818, 301] width 35 height 35
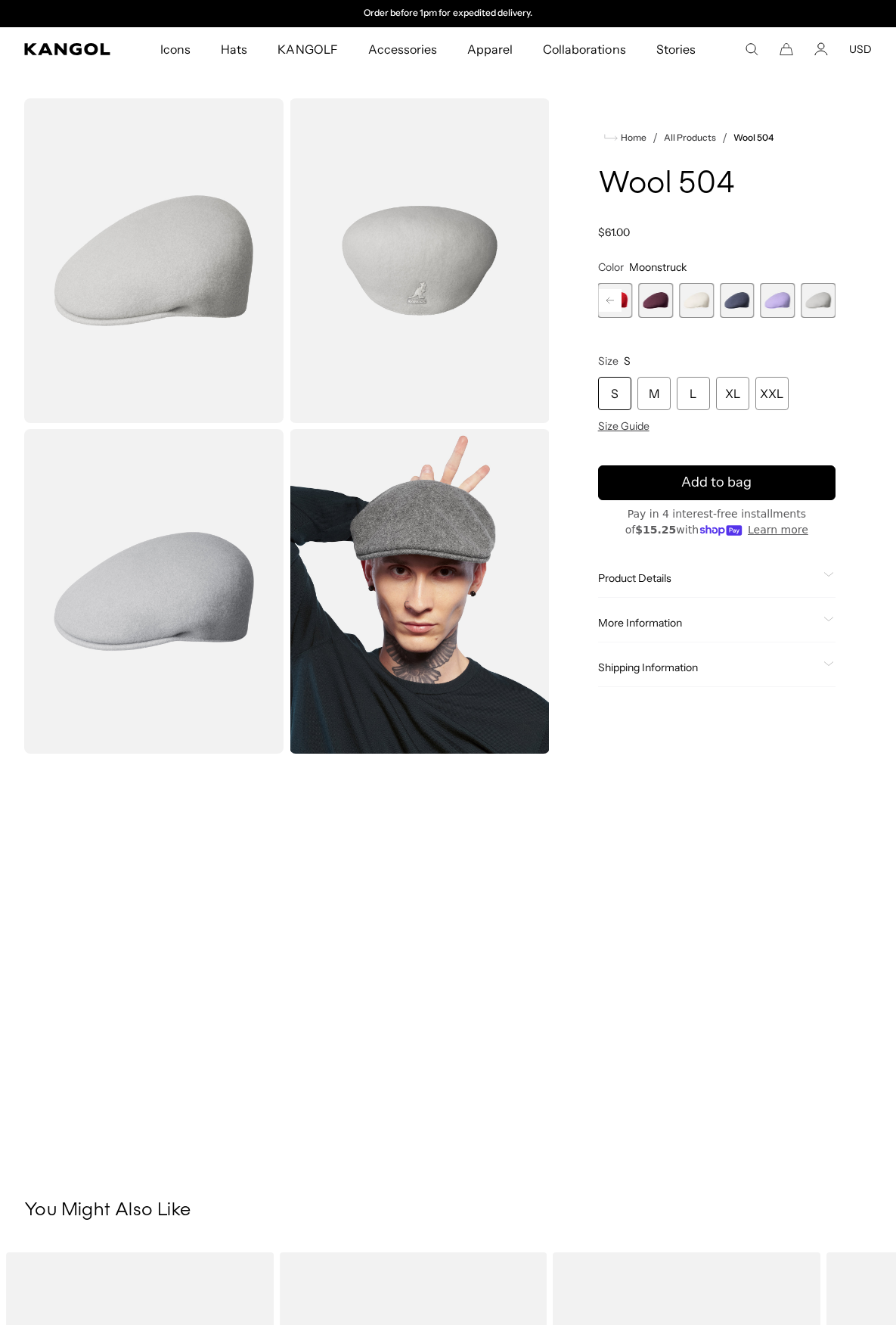
click at [771, 301] on span "20 of 21" at bounding box center [778, 301] width 35 height 35
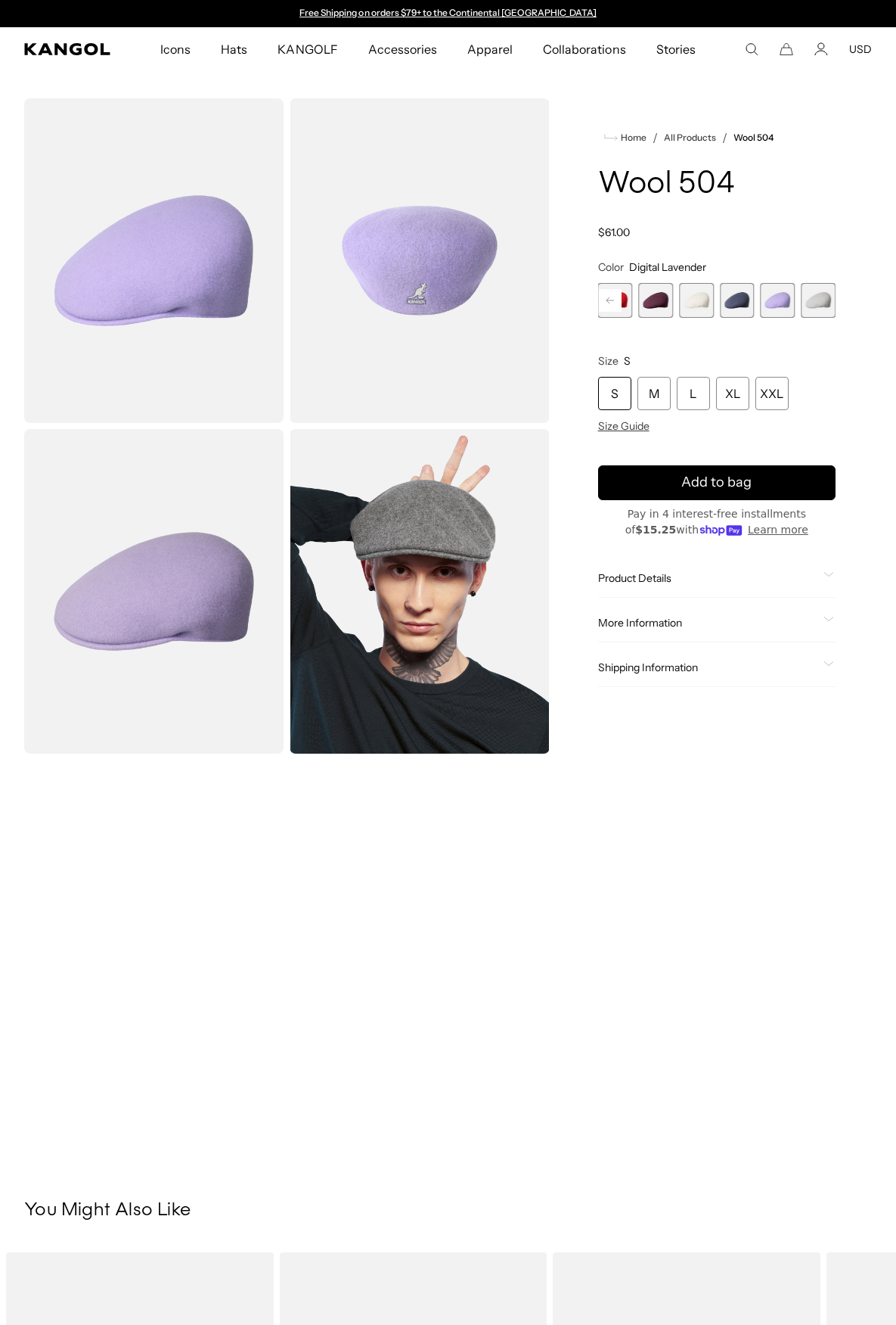
click at [732, 302] on span "19 of 21" at bounding box center [737, 301] width 35 height 35
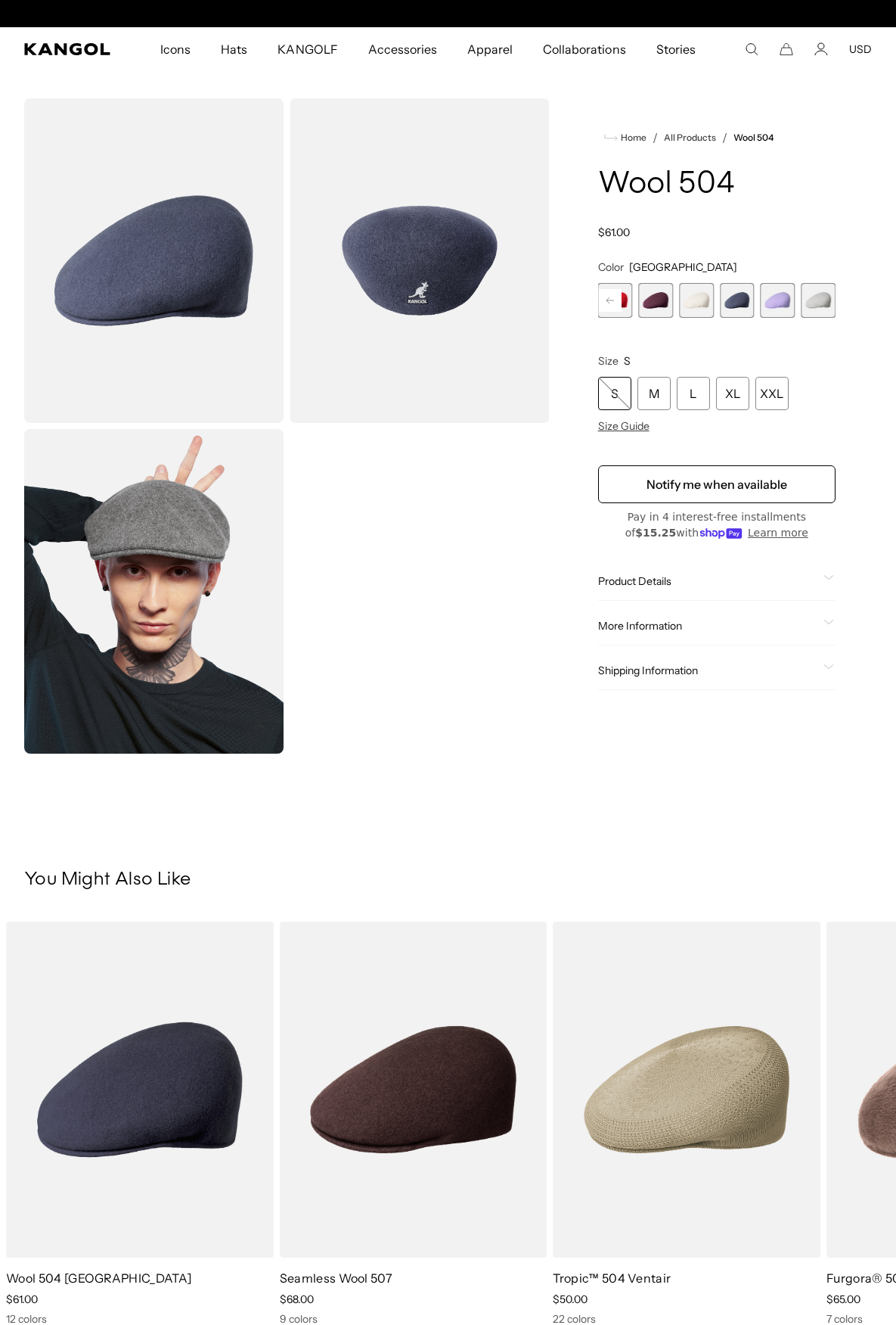
scroll to position [0, 311]
